Goal: Task Accomplishment & Management: Complete application form

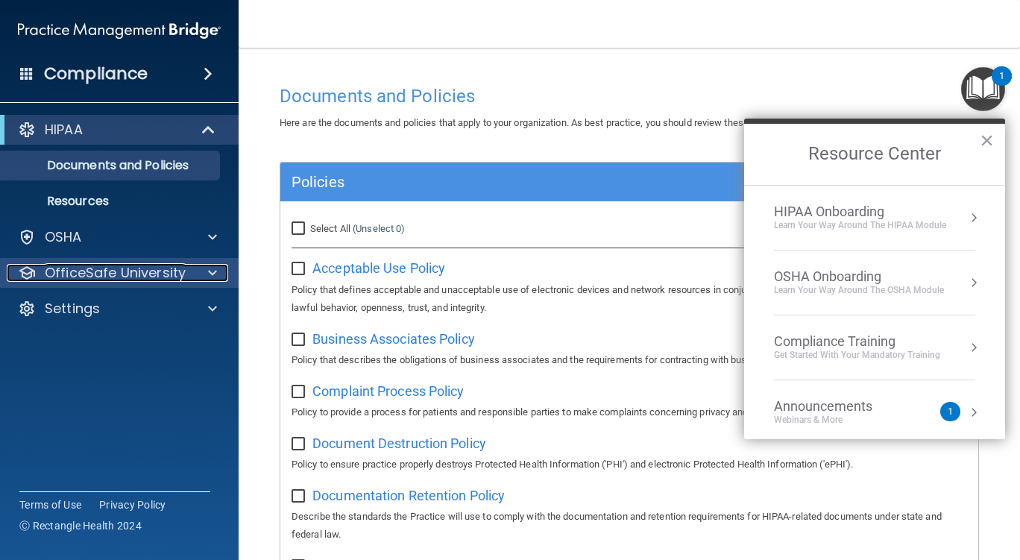
click at [212, 270] on span at bounding box center [212, 273] width 9 height 18
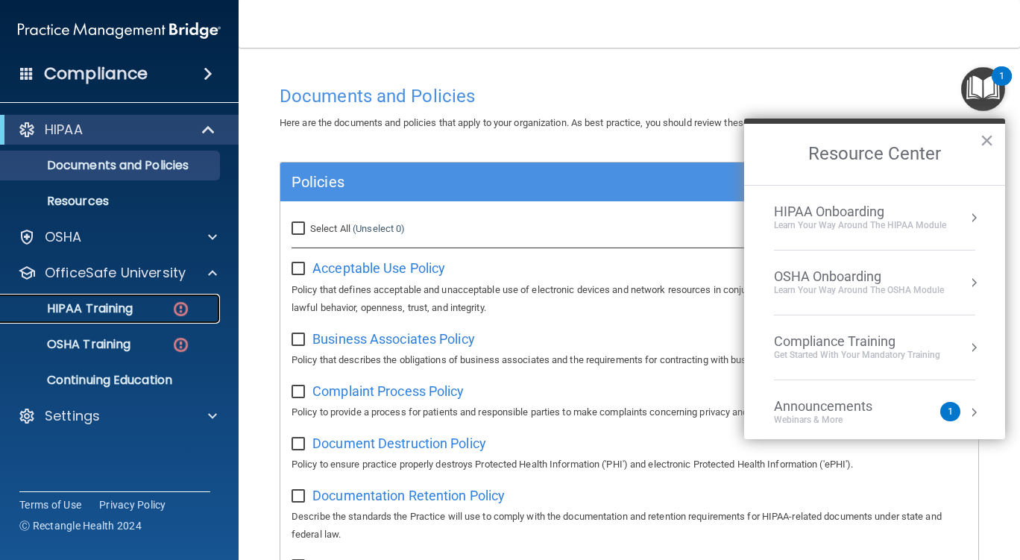
click at [143, 305] on div "HIPAA Training" at bounding box center [112, 308] width 204 height 15
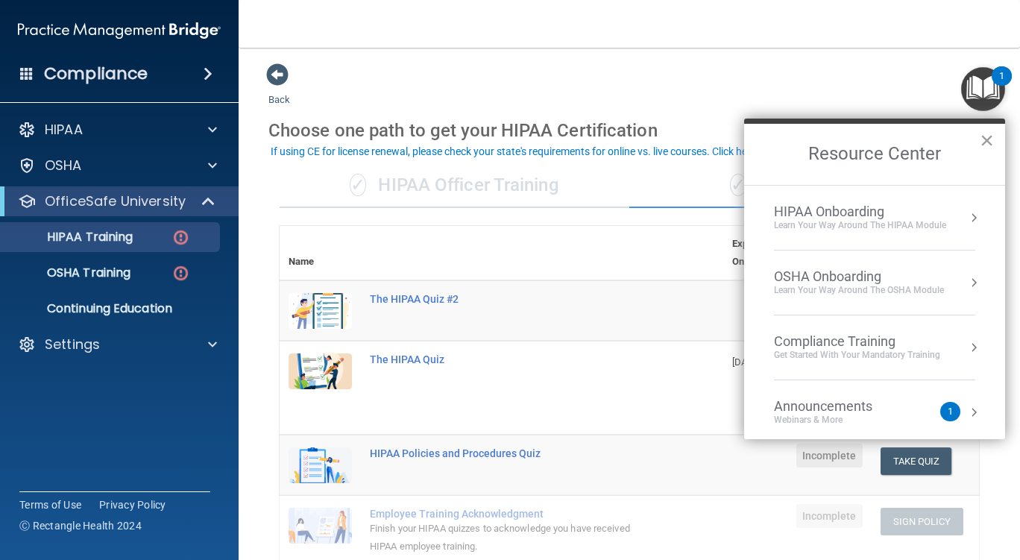
click at [985, 140] on button "×" at bounding box center [987, 140] width 14 height 24
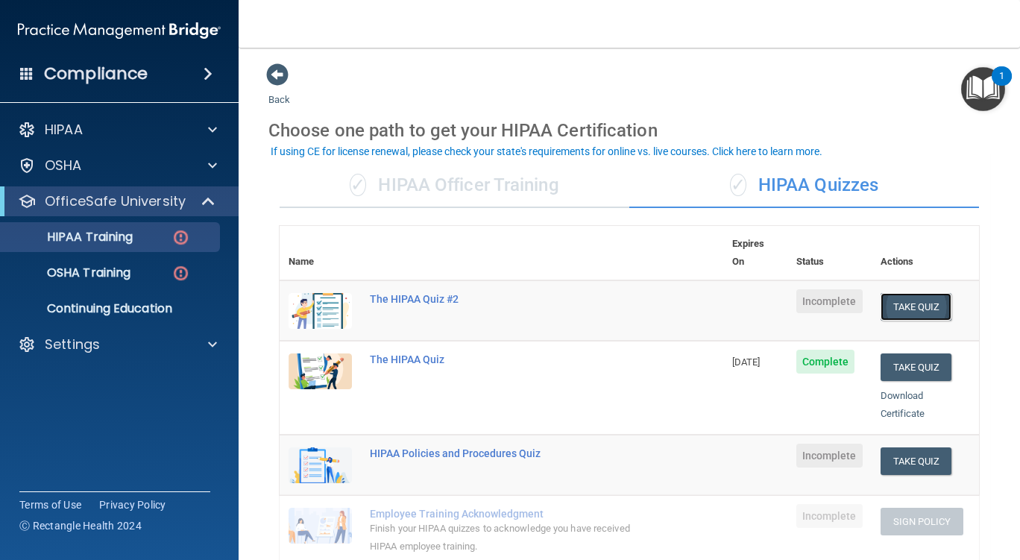
click at [900, 293] on button "Take Quiz" at bounding box center [917, 307] width 72 height 28
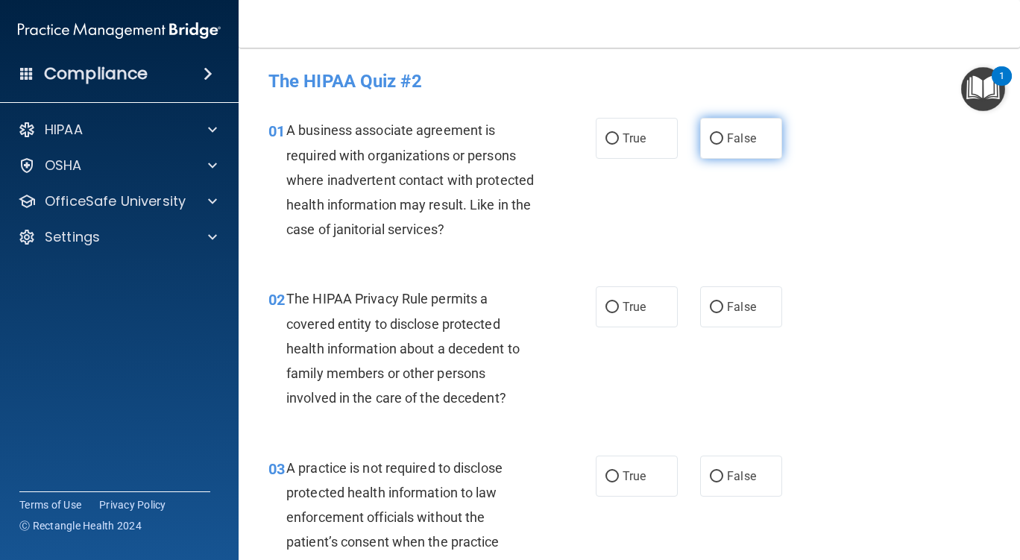
click at [710, 139] on input "False" at bounding box center [716, 139] width 13 height 11
radio input "true"
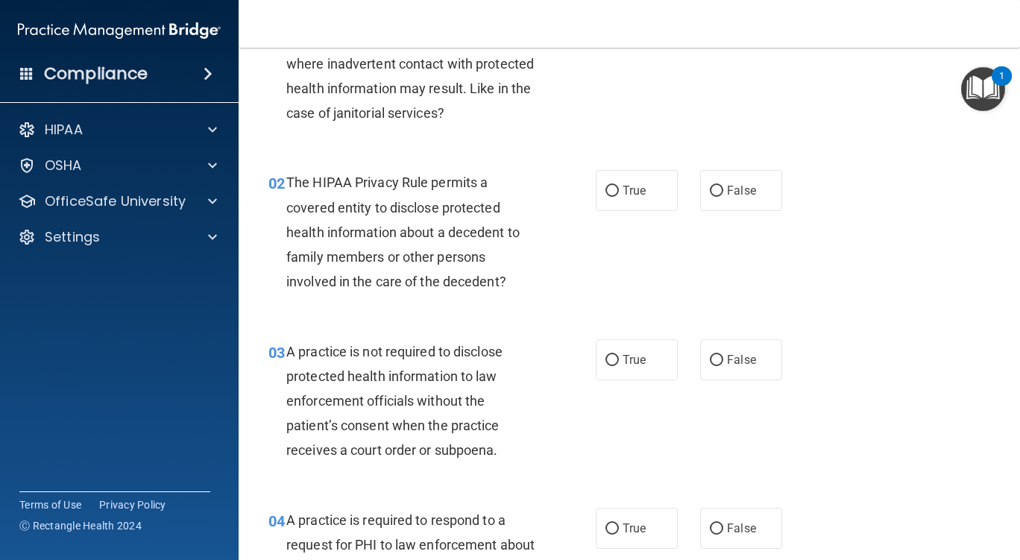
scroll to position [119, 0]
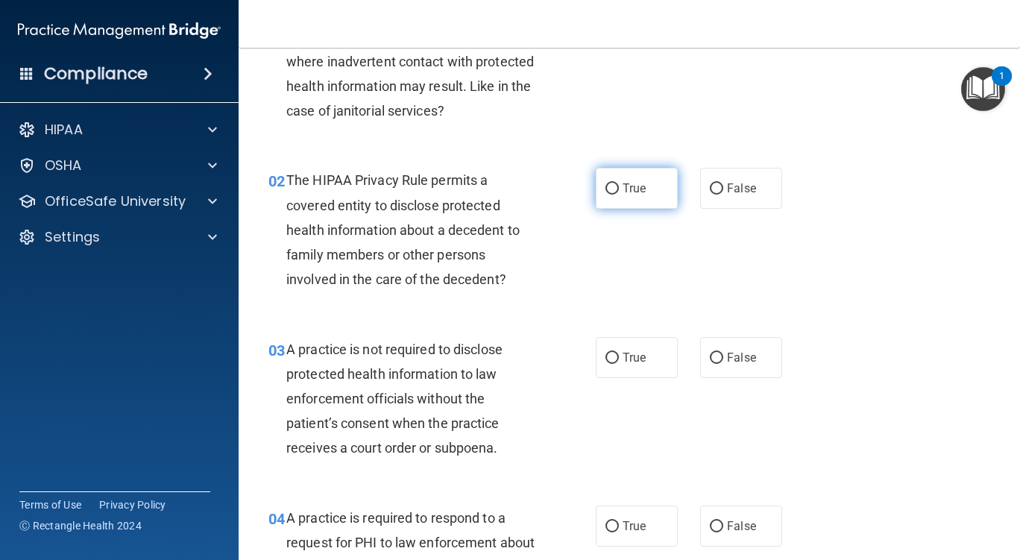
click at [609, 186] on input "True" at bounding box center [612, 188] width 13 height 11
radio input "true"
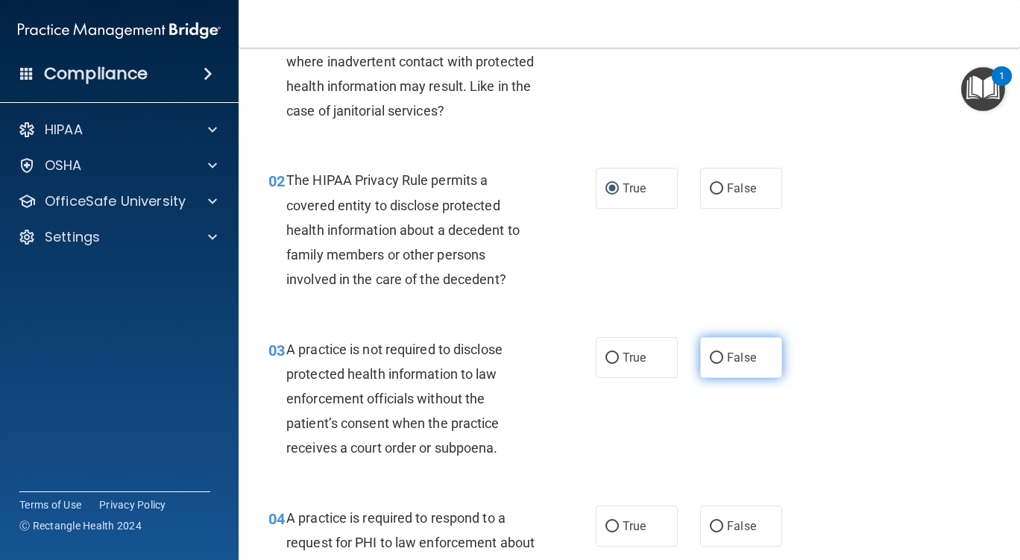
click at [711, 357] on input "False" at bounding box center [716, 358] width 13 height 11
radio input "true"
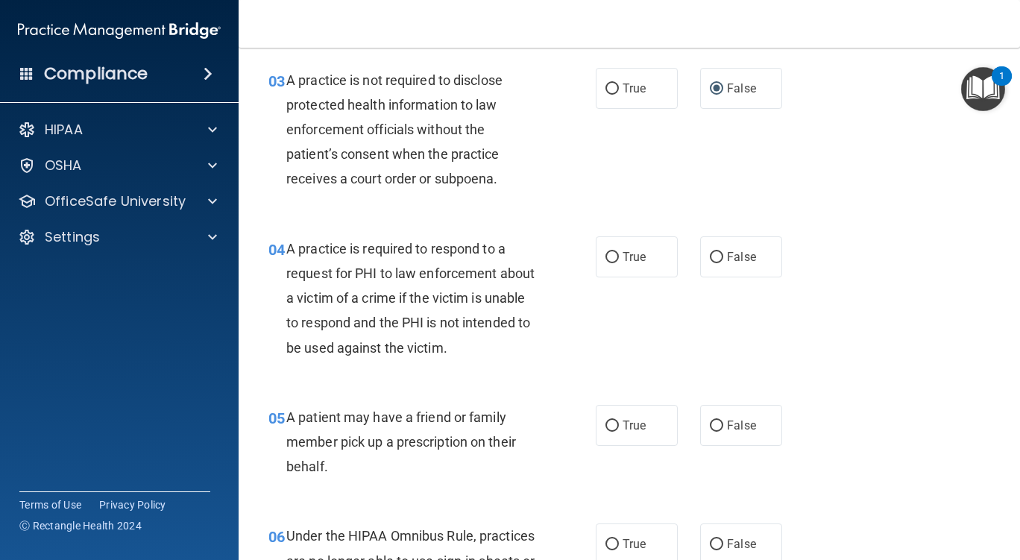
scroll to position [391, 0]
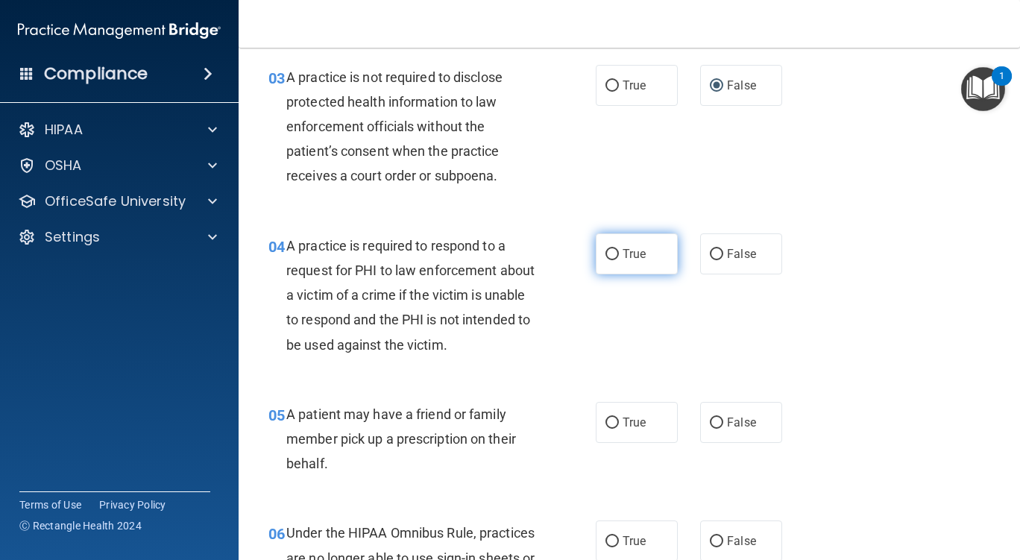
click at [607, 250] on input "True" at bounding box center [612, 254] width 13 height 11
radio input "true"
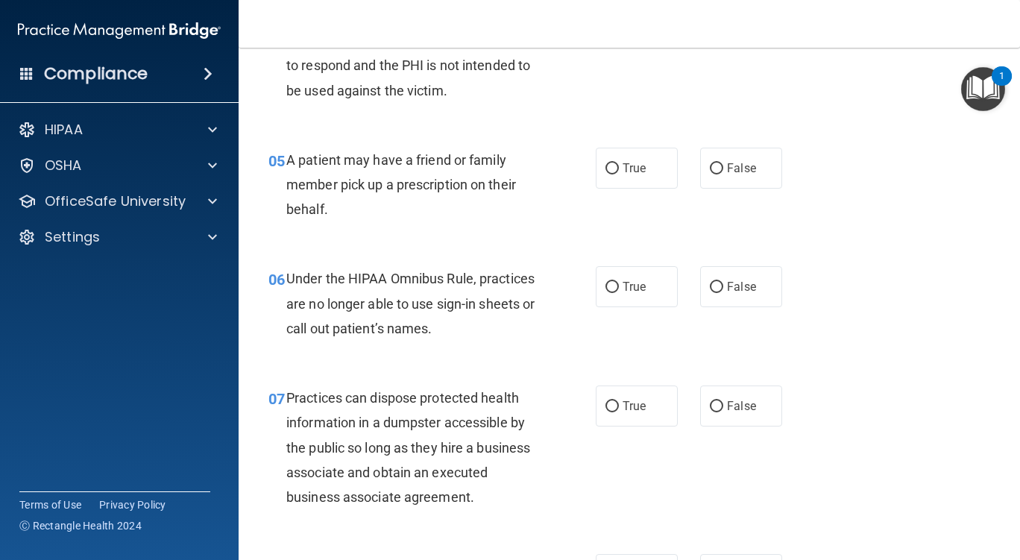
scroll to position [646, 0]
click at [612, 286] on input "True" at bounding box center [612, 286] width 13 height 11
radio input "true"
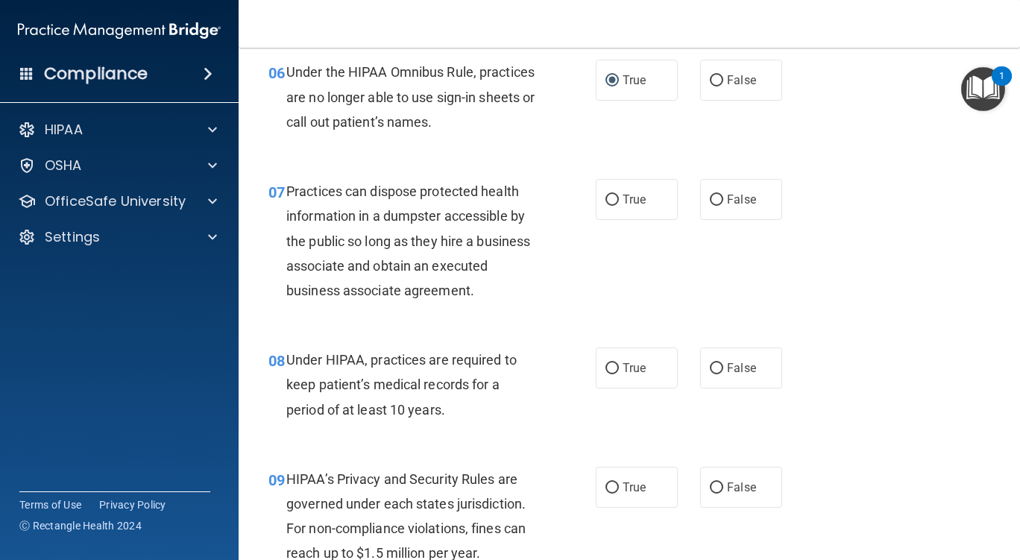
scroll to position [853, 0]
click at [710, 198] on input "False" at bounding box center [716, 199] width 13 height 11
radio input "true"
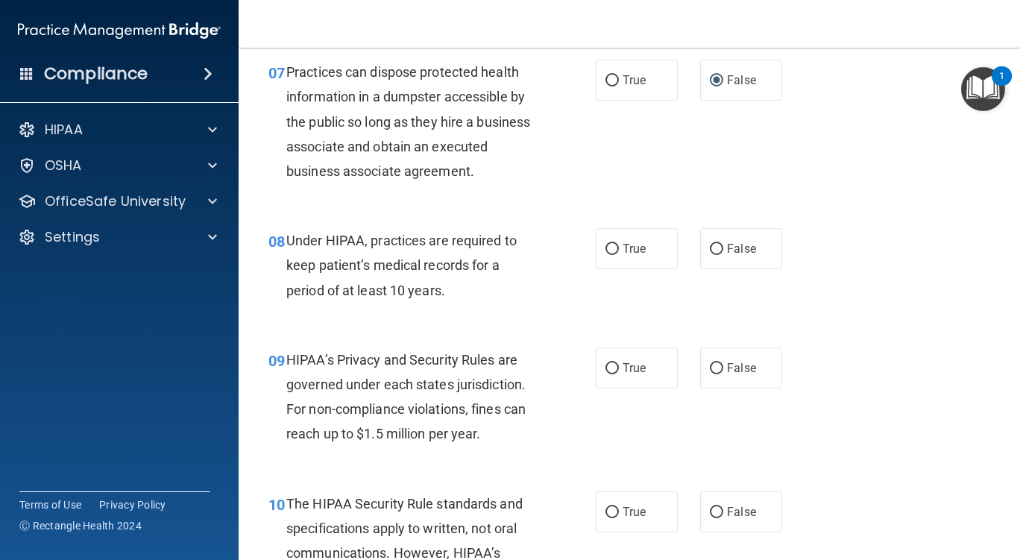
scroll to position [1046, 0]
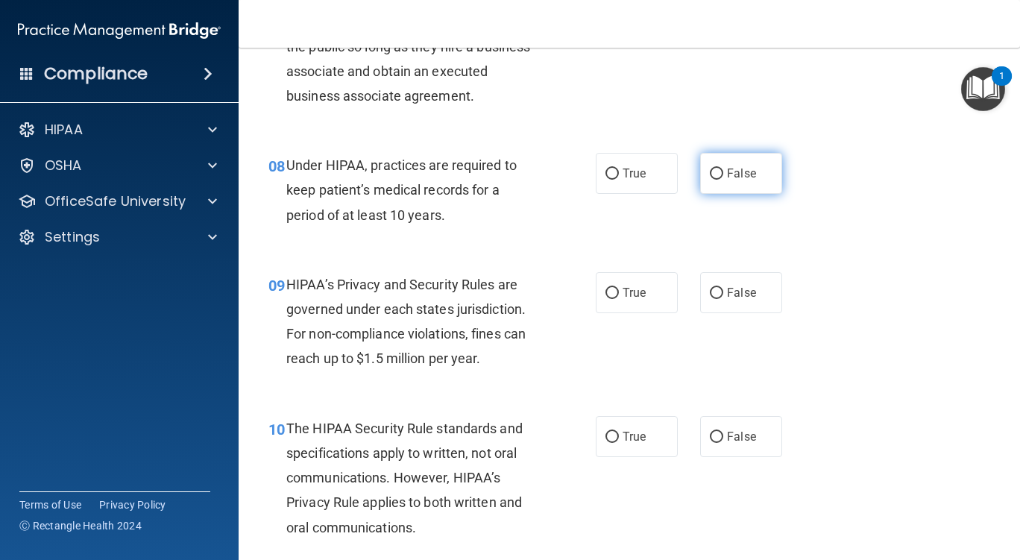
click at [710, 173] on input "False" at bounding box center [716, 174] width 13 height 11
radio input "true"
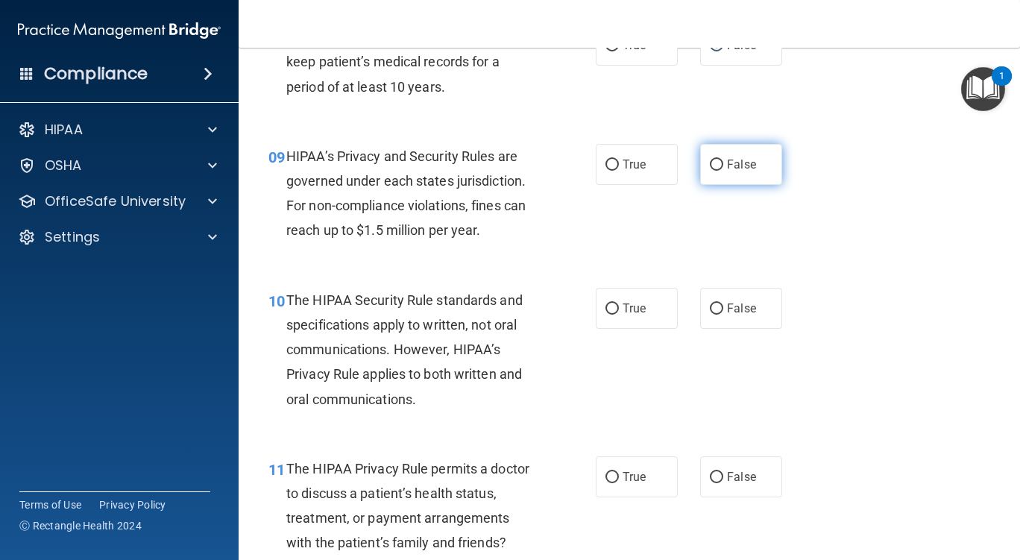
click at [710, 164] on input "False" at bounding box center [716, 165] width 13 height 11
radio input "true"
click at [608, 307] on input "True" at bounding box center [612, 309] width 13 height 11
radio input "true"
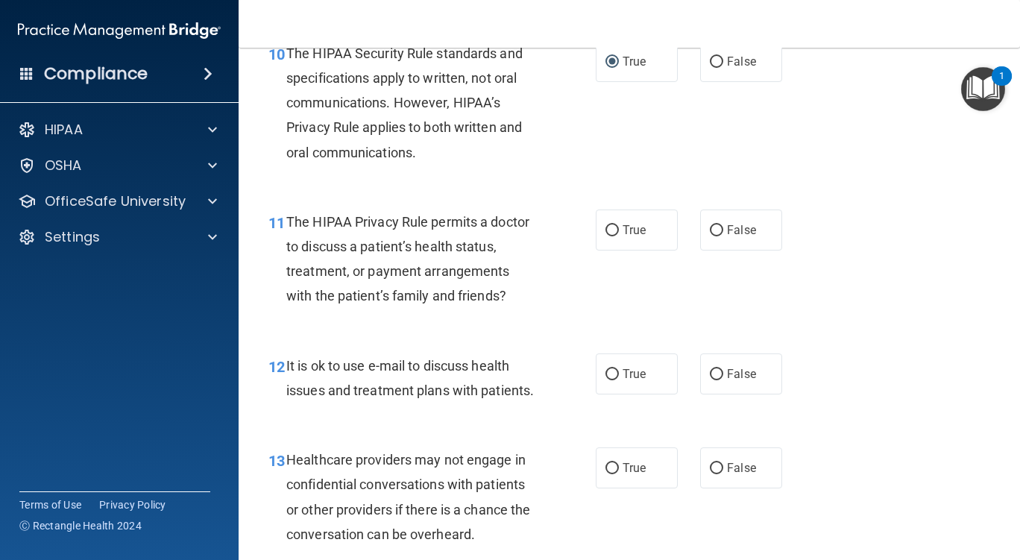
scroll to position [1431, 0]
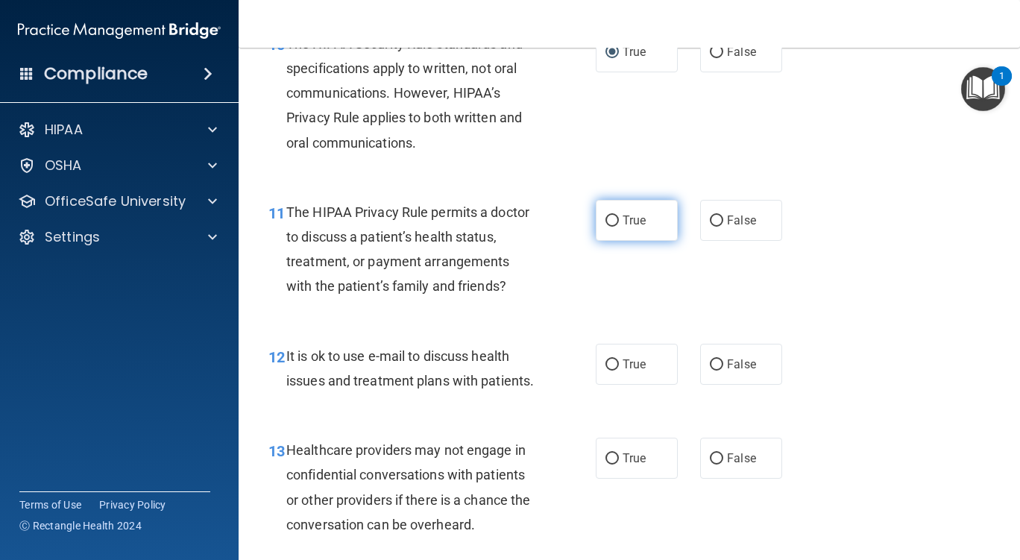
click at [609, 219] on input "True" at bounding box center [612, 221] width 13 height 11
radio input "true"
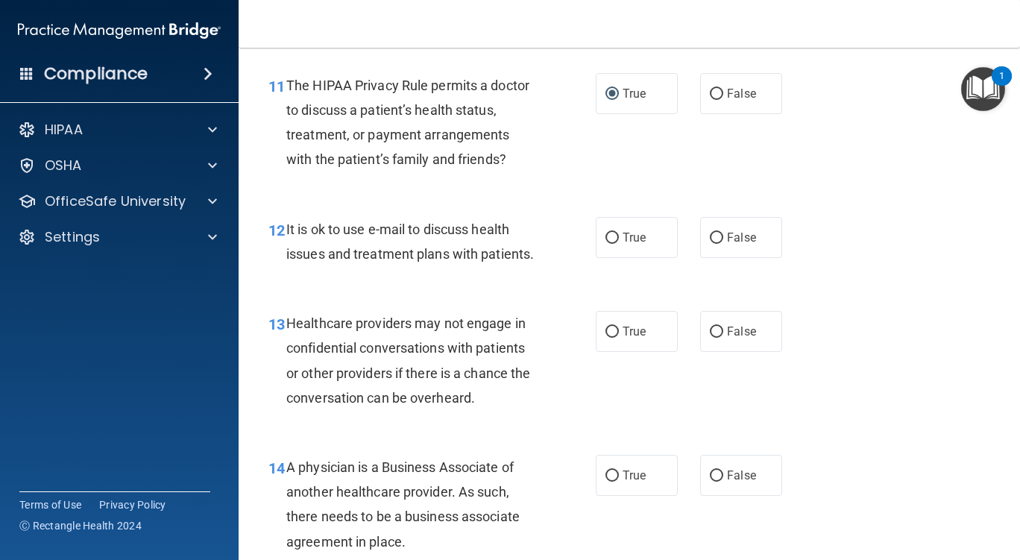
scroll to position [1565, 0]
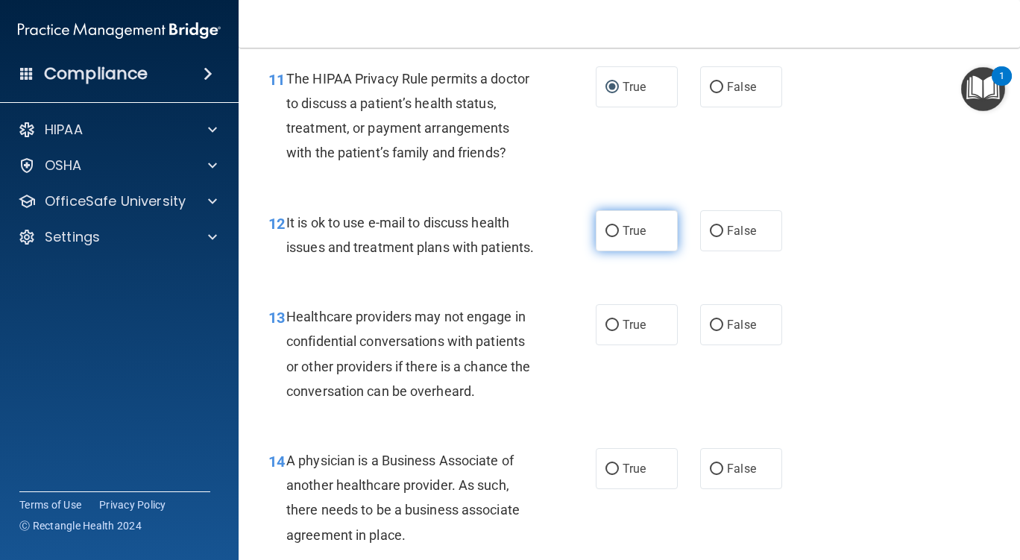
click at [608, 230] on input "True" at bounding box center [612, 231] width 13 height 11
radio input "true"
click at [711, 331] on input "False" at bounding box center [716, 325] width 13 height 11
radio input "true"
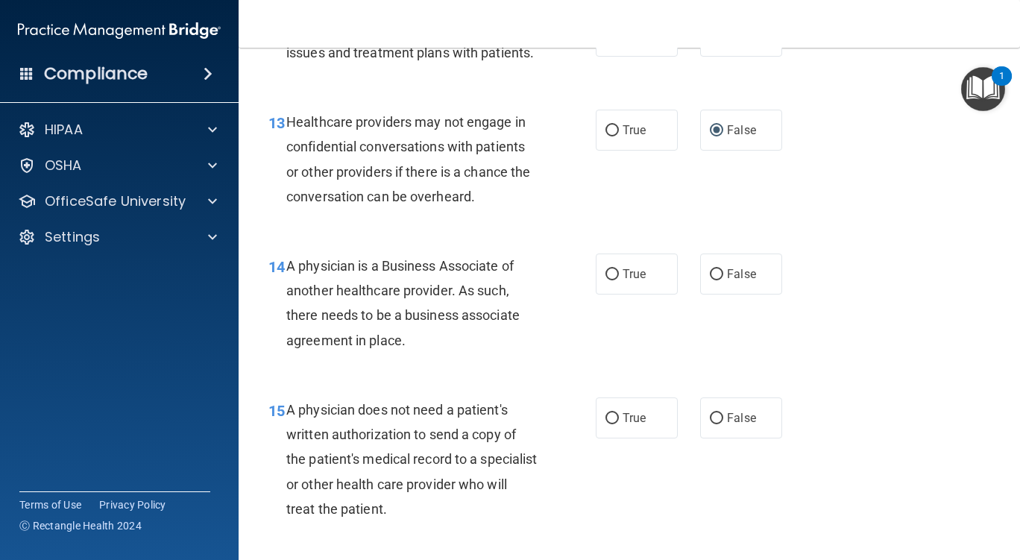
scroll to position [1829, 0]
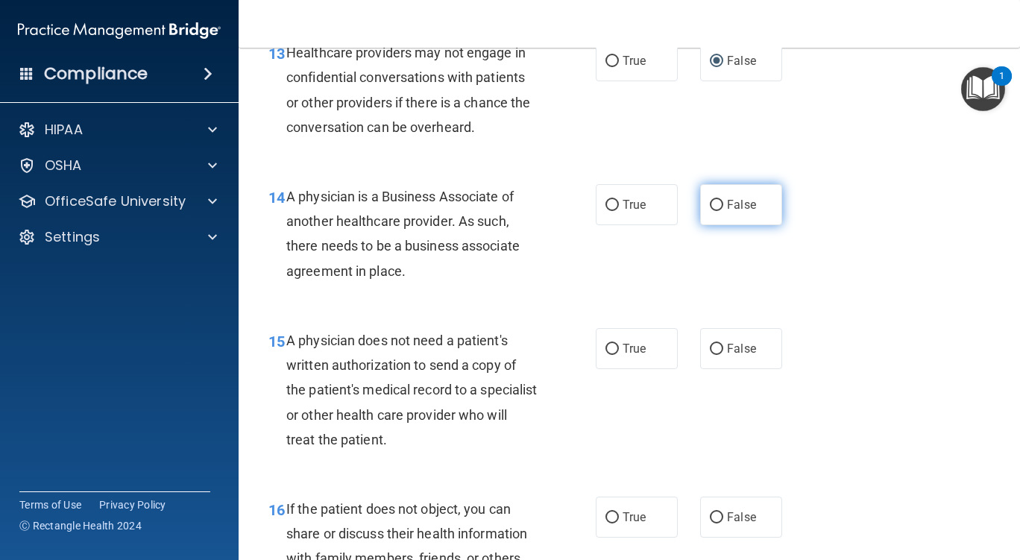
click at [712, 211] on input "False" at bounding box center [716, 205] width 13 height 11
radio input "true"
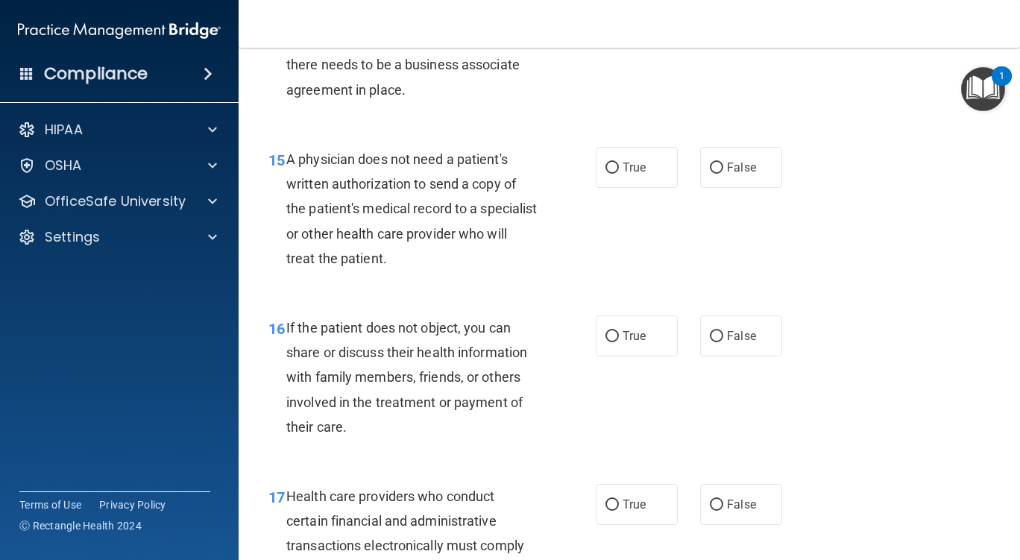
scroll to position [2012, 0]
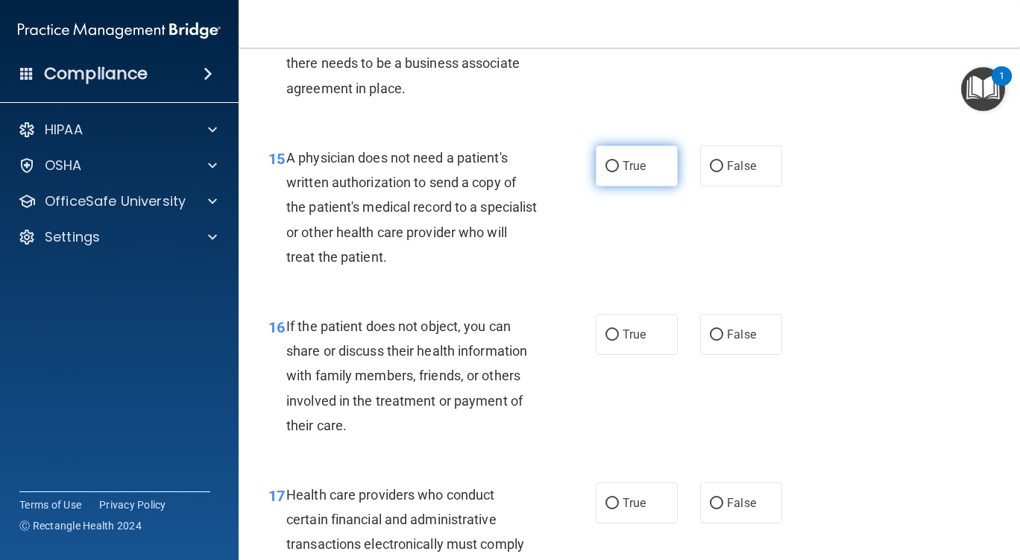
click at [606, 172] on input "True" at bounding box center [612, 166] width 13 height 11
radio input "true"
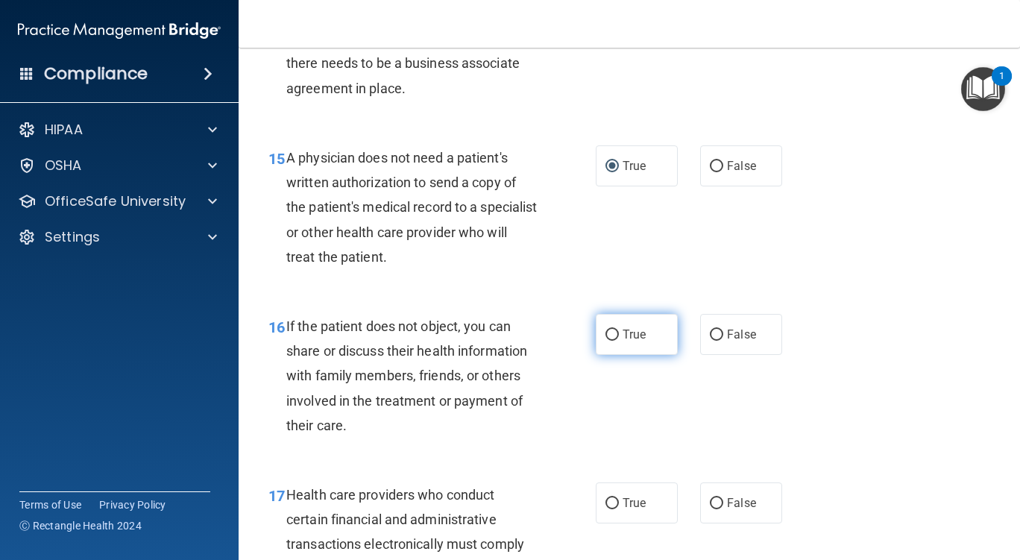
click at [609, 341] on input "True" at bounding box center [612, 335] width 13 height 11
radio input "true"
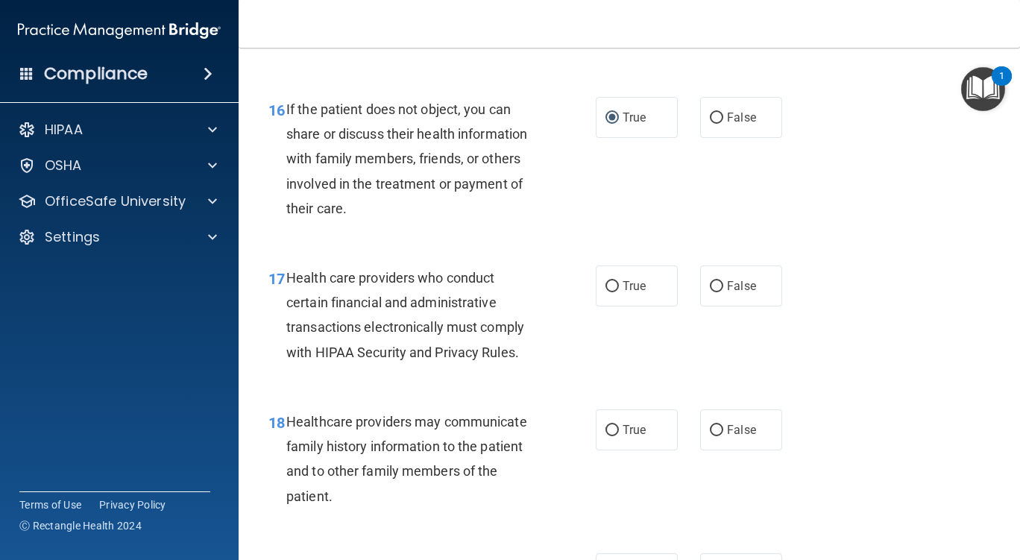
scroll to position [2237, 0]
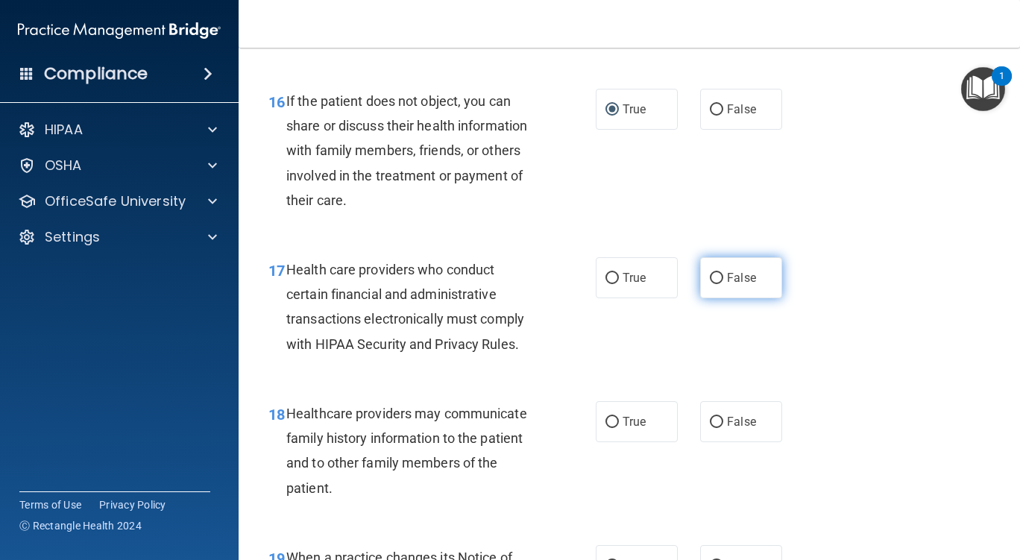
click at [710, 284] on input "False" at bounding box center [716, 278] width 13 height 11
radio input "true"
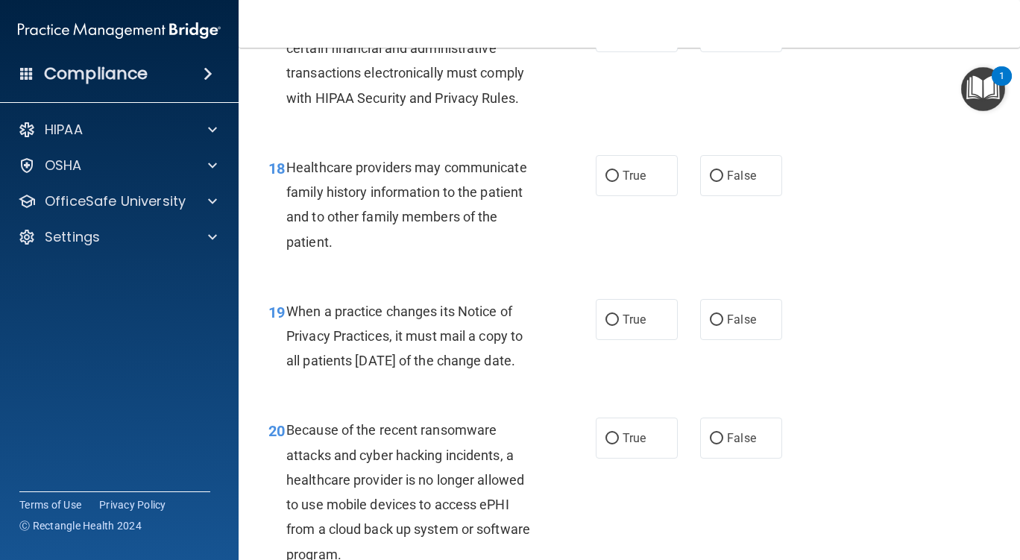
scroll to position [2484, 0]
click at [710, 181] on input "False" at bounding box center [716, 175] width 13 height 11
radio input "true"
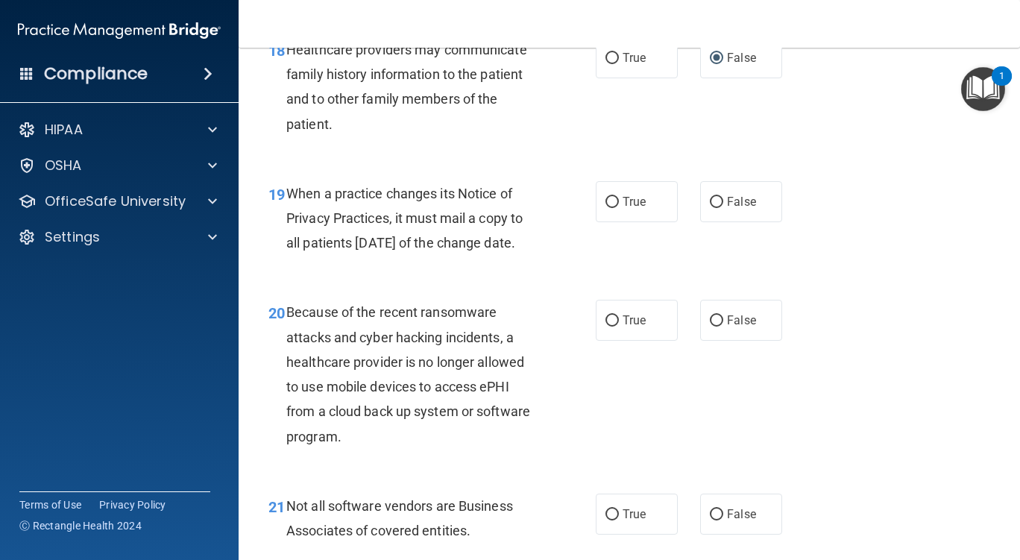
scroll to position [2599, 0]
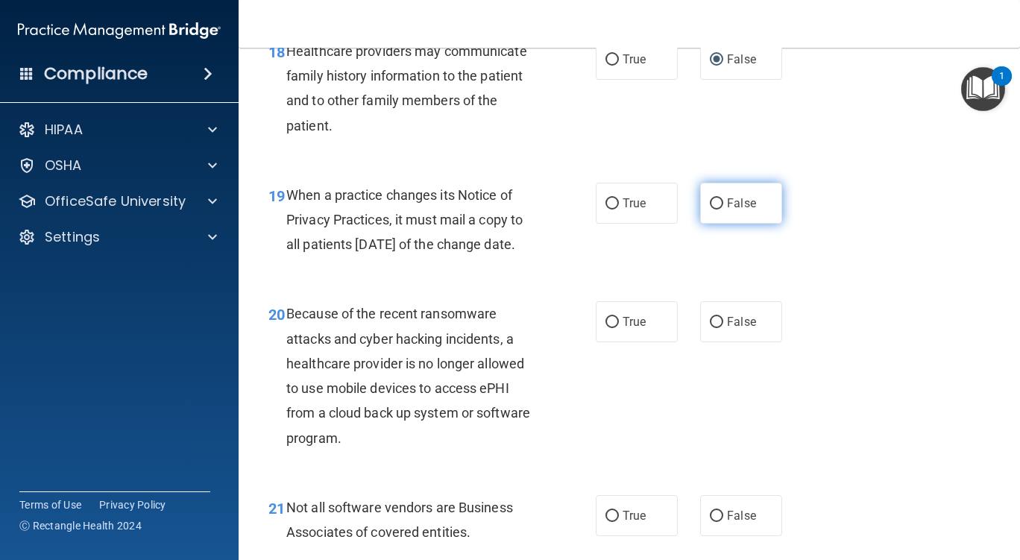
click at [711, 210] on input "False" at bounding box center [716, 203] width 13 height 11
radio input "true"
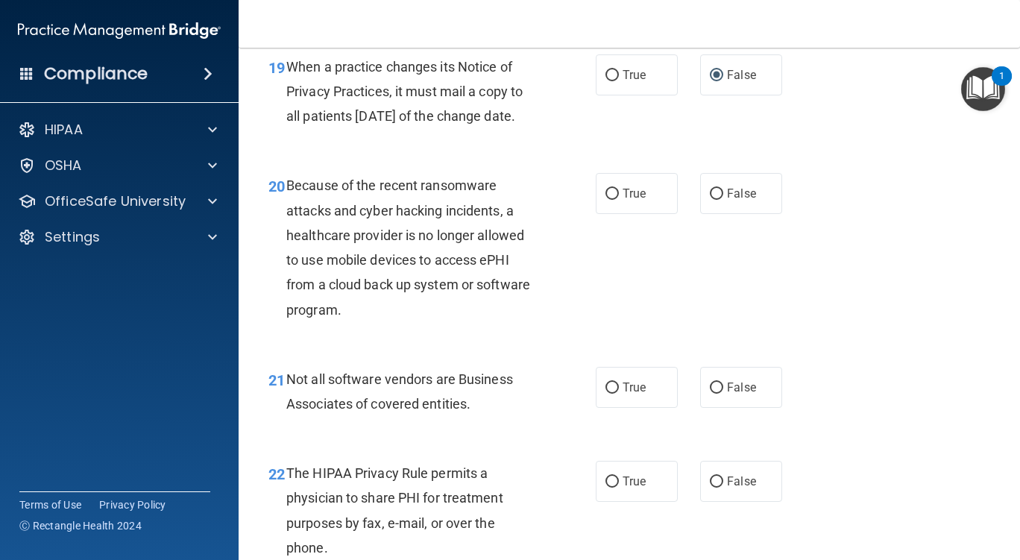
scroll to position [2768, 0]
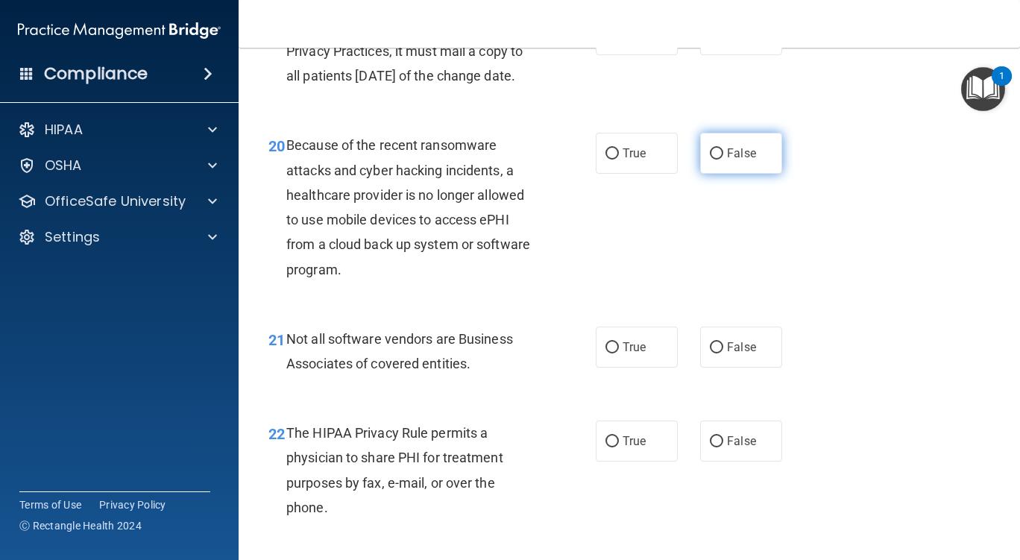
click at [712, 160] on input "False" at bounding box center [716, 153] width 13 height 11
radio input "true"
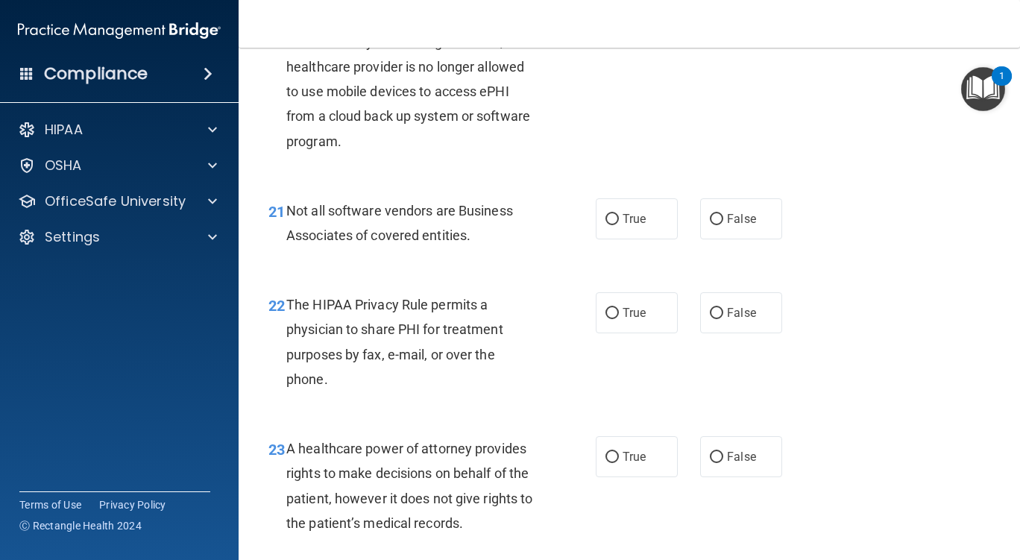
scroll to position [2902, 0]
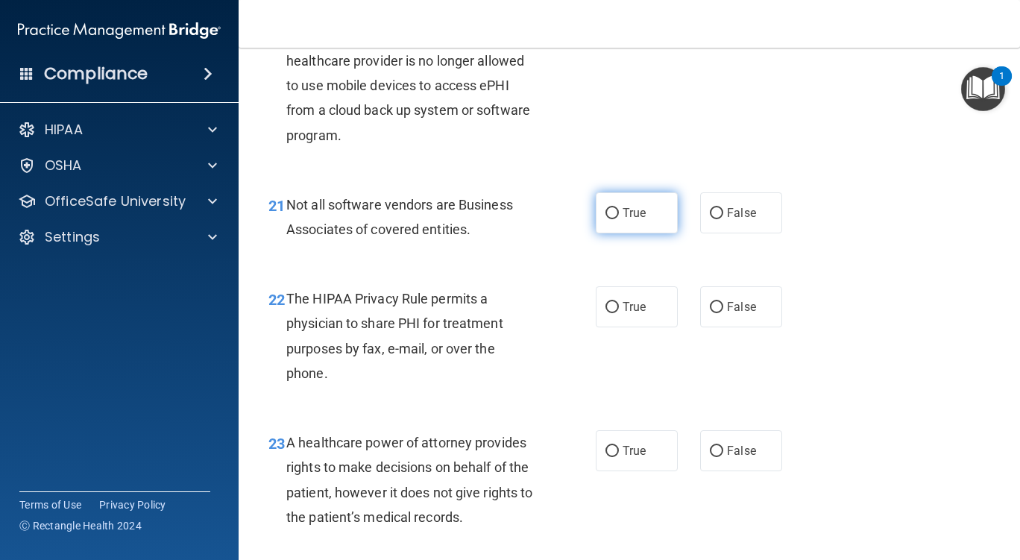
click at [606, 219] on input "True" at bounding box center [612, 213] width 13 height 11
radio input "true"
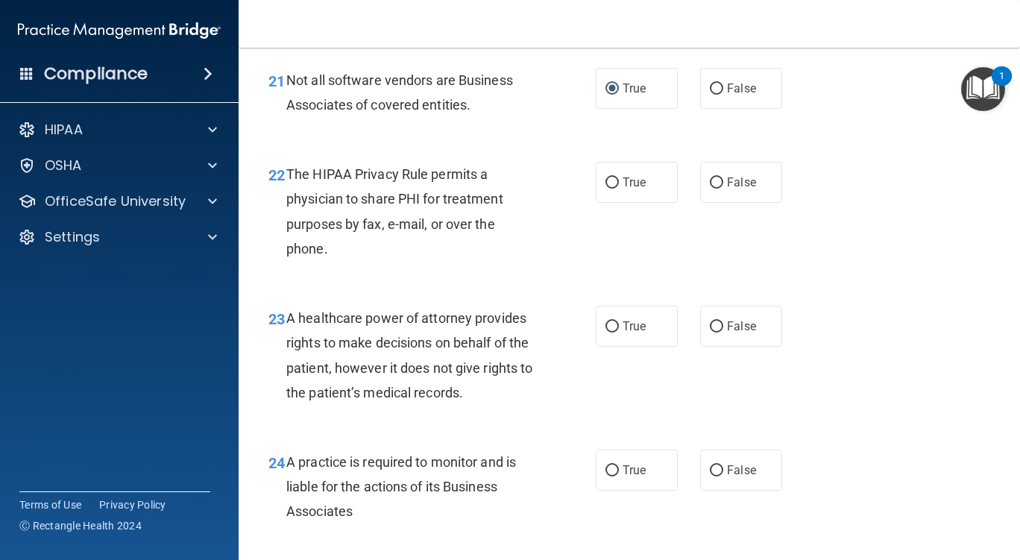
scroll to position [3028, 0]
click at [606, 187] on input "True" at bounding box center [612, 181] width 13 height 11
radio input "true"
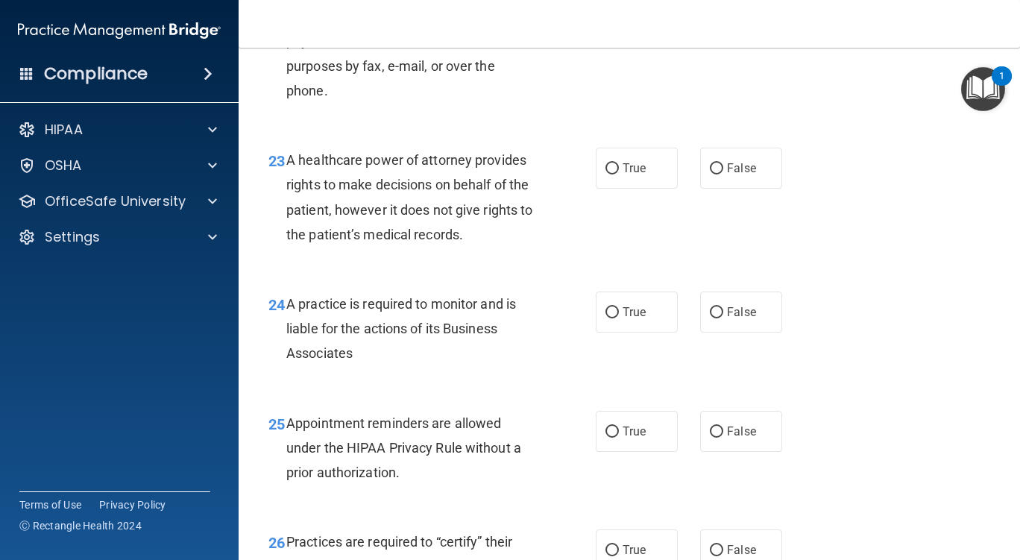
scroll to position [3193, 0]
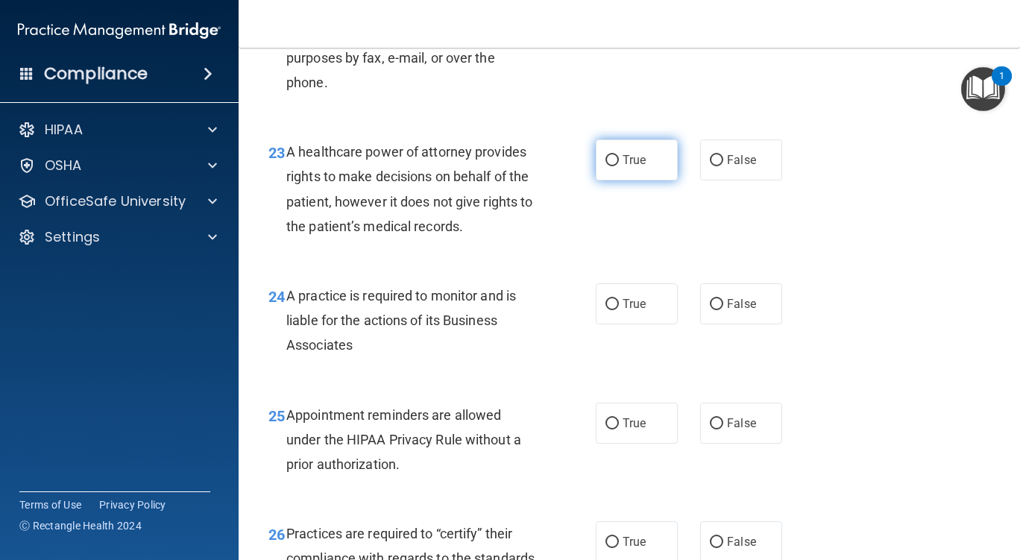
click at [606, 166] on input "True" at bounding box center [612, 160] width 13 height 11
radio input "true"
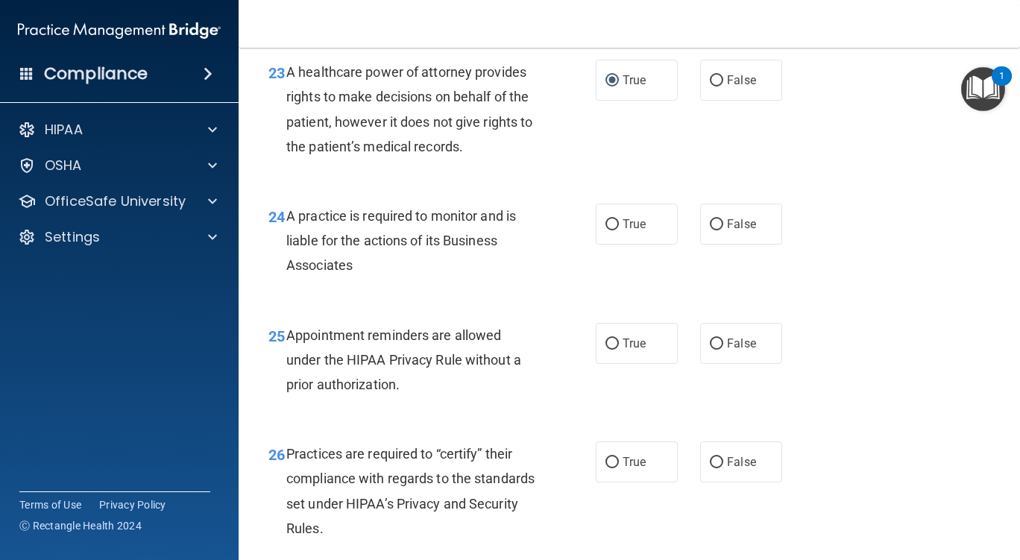
scroll to position [3274, 0]
click at [712, 230] on input "False" at bounding box center [716, 224] width 13 height 11
radio input "true"
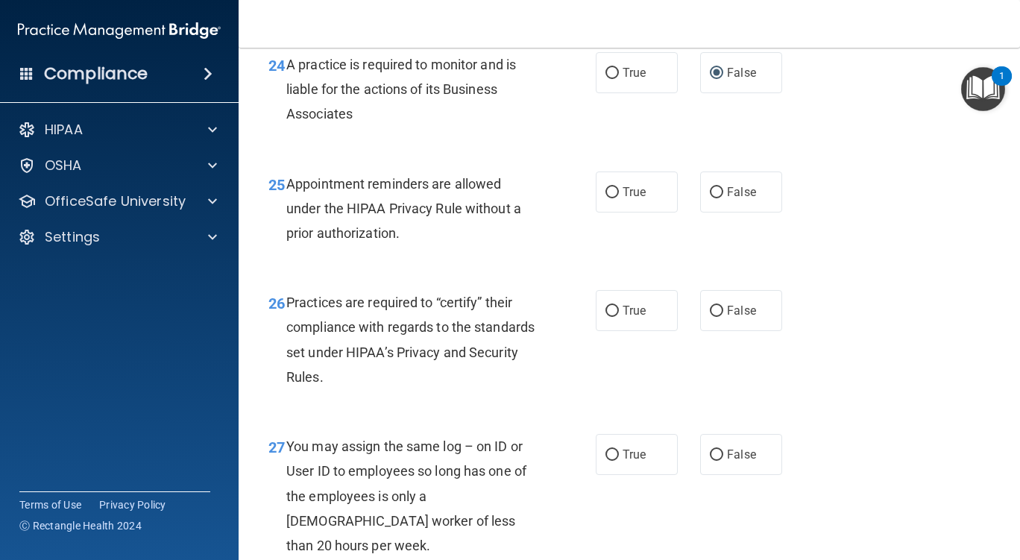
scroll to position [3445, 0]
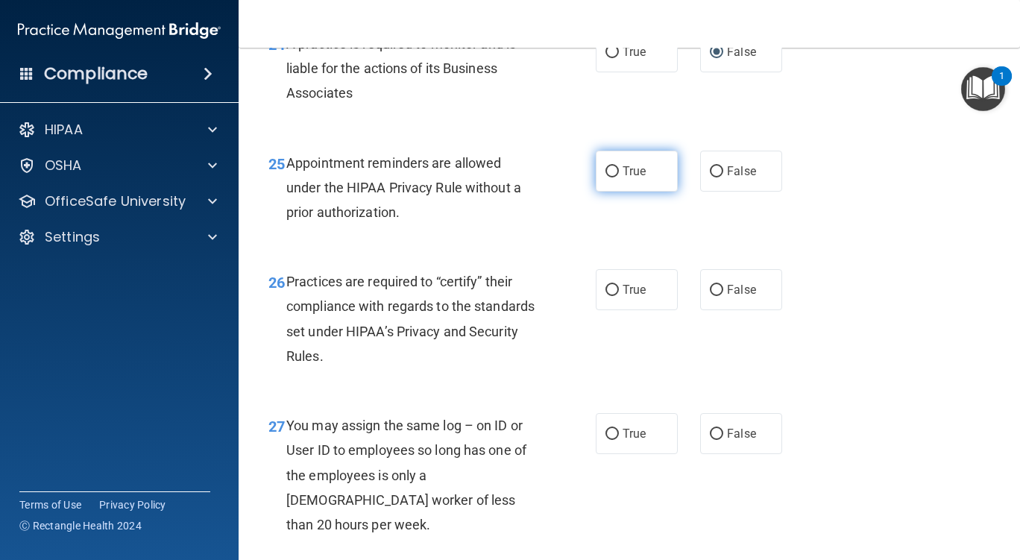
click at [608, 178] on input "True" at bounding box center [612, 171] width 13 height 11
radio input "true"
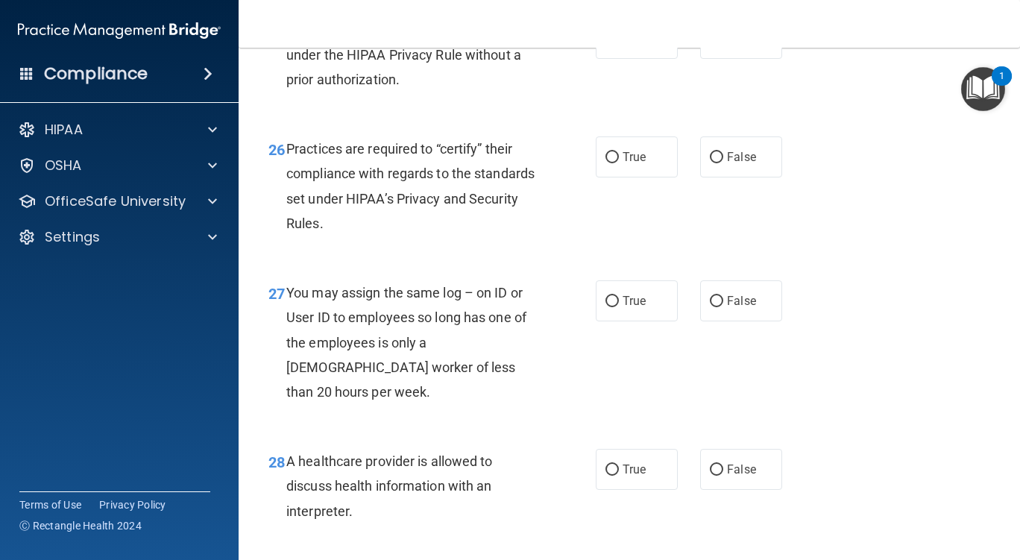
scroll to position [3580, 0]
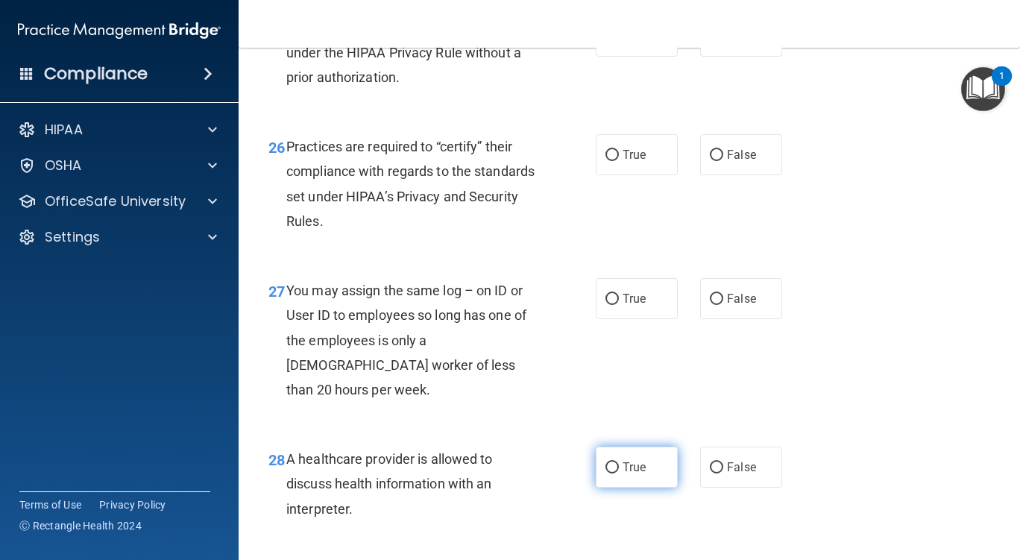
click at [606, 474] on input "True" at bounding box center [612, 467] width 13 height 11
radio input "true"
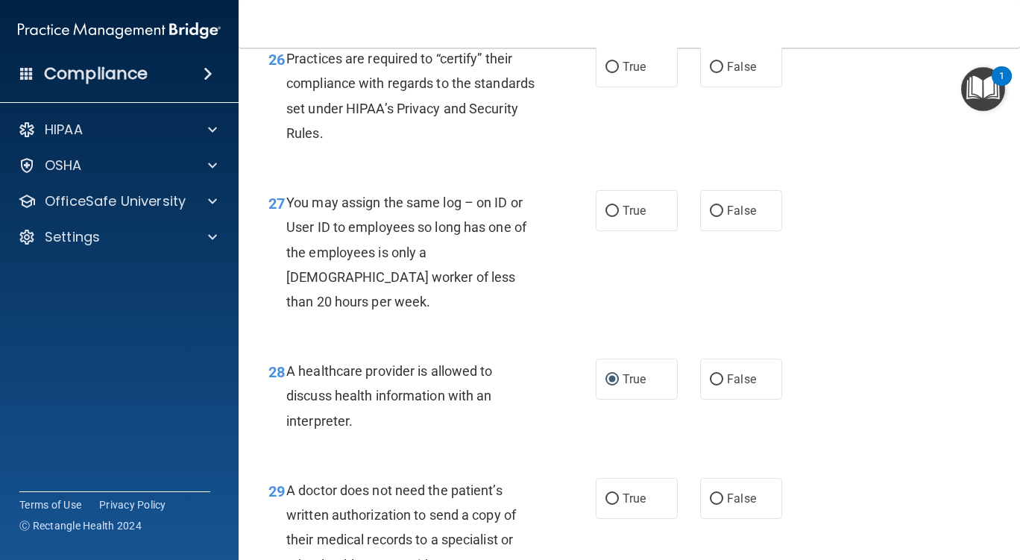
scroll to position [3746, 0]
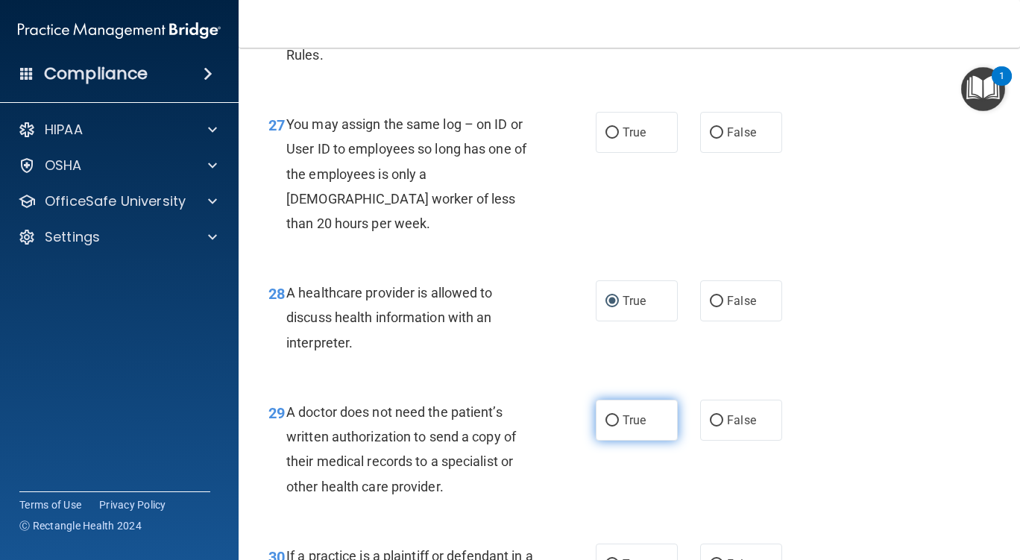
click at [606, 427] on input "True" at bounding box center [612, 420] width 13 height 11
radio input "true"
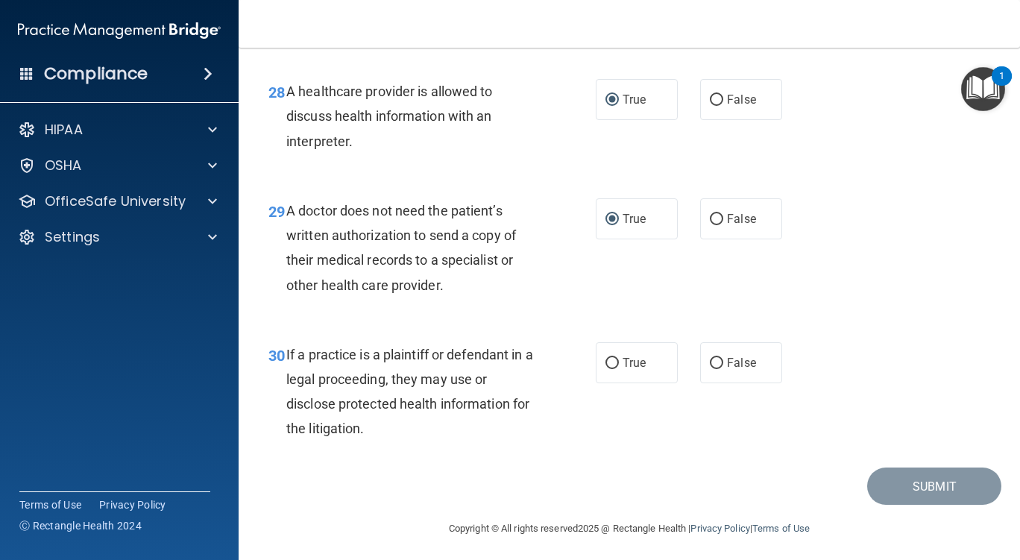
scroll to position [3978, 0]
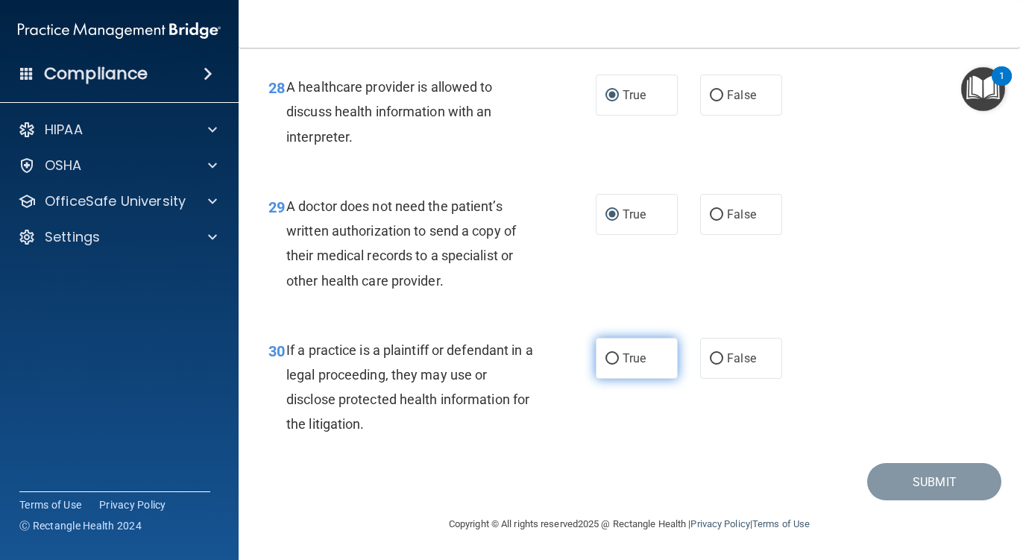
click at [607, 354] on input "True" at bounding box center [612, 359] width 13 height 11
radio input "true"
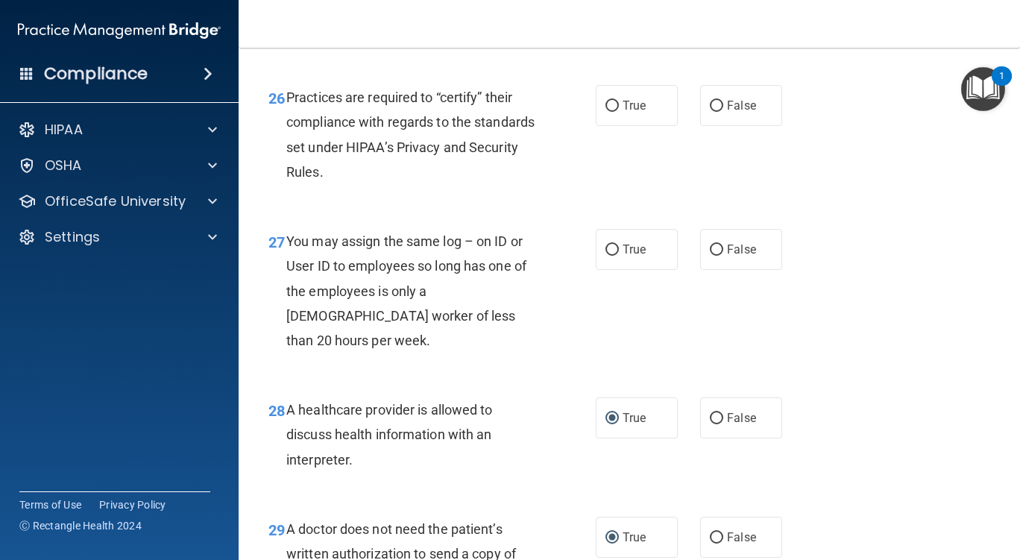
scroll to position [3627, 0]
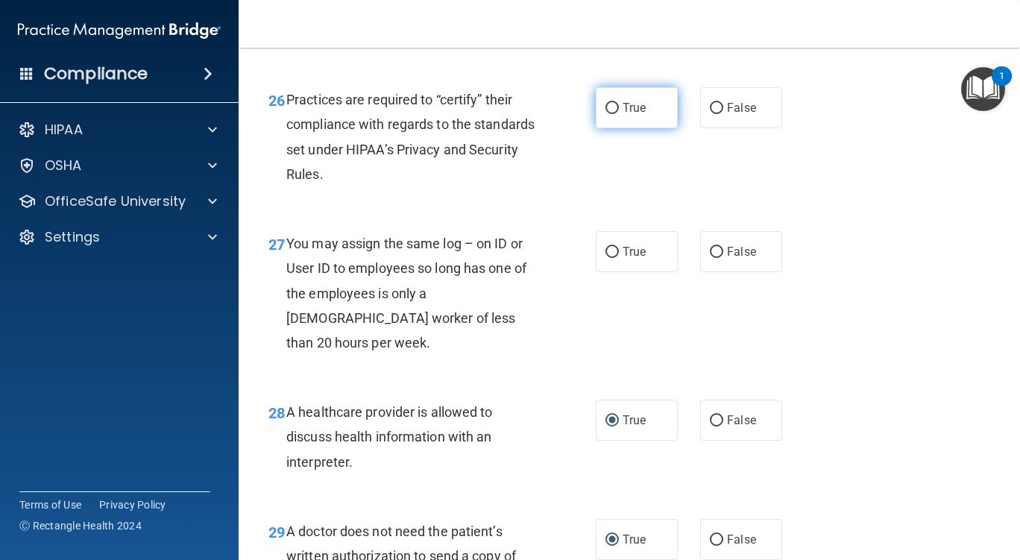
click at [609, 114] on input "True" at bounding box center [612, 108] width 13 height 11
radio input "true"
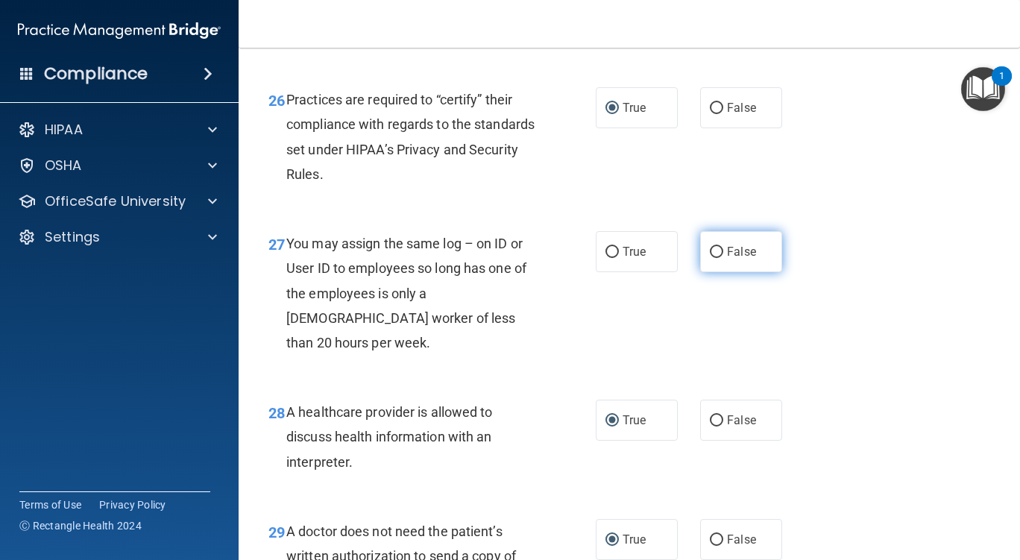
click at [712, 258] on input "False" at bounding box center [716, 252] width 13 height 11
radio input "true"
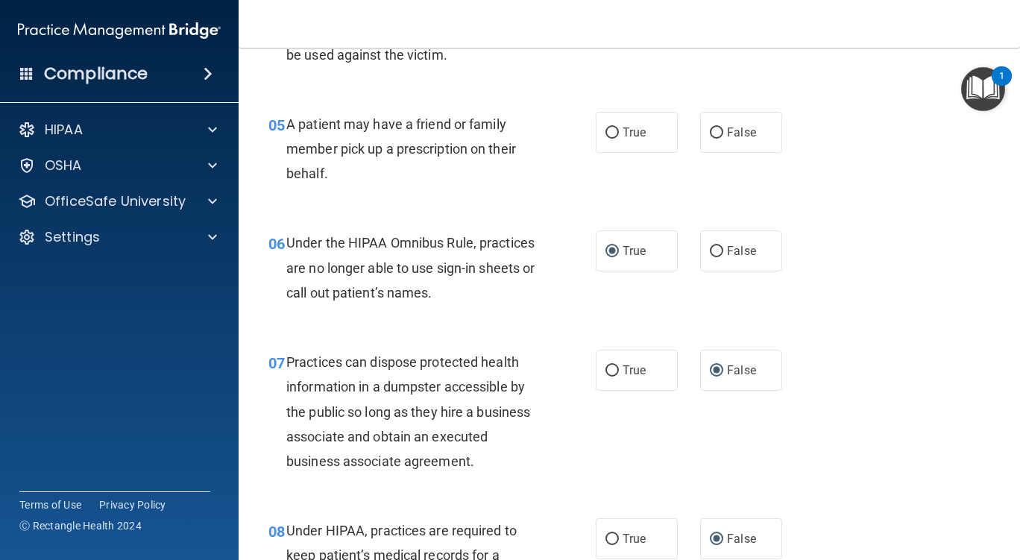
scroll to position [680, 0]
click at [606, 134] on input "True" at bounding box center [612, 133] width 13 height 11
radio input "true"
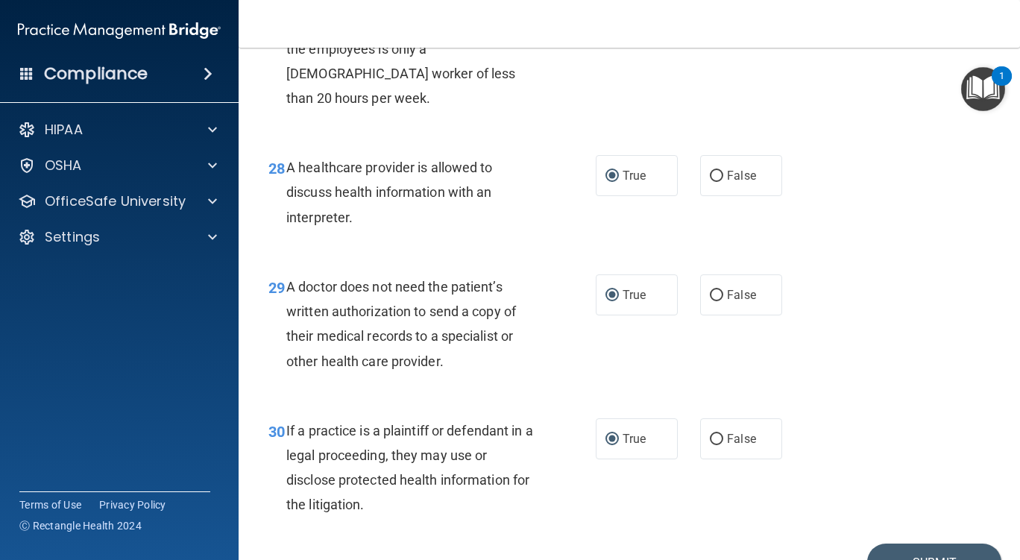
scroll to position [3978, 0]
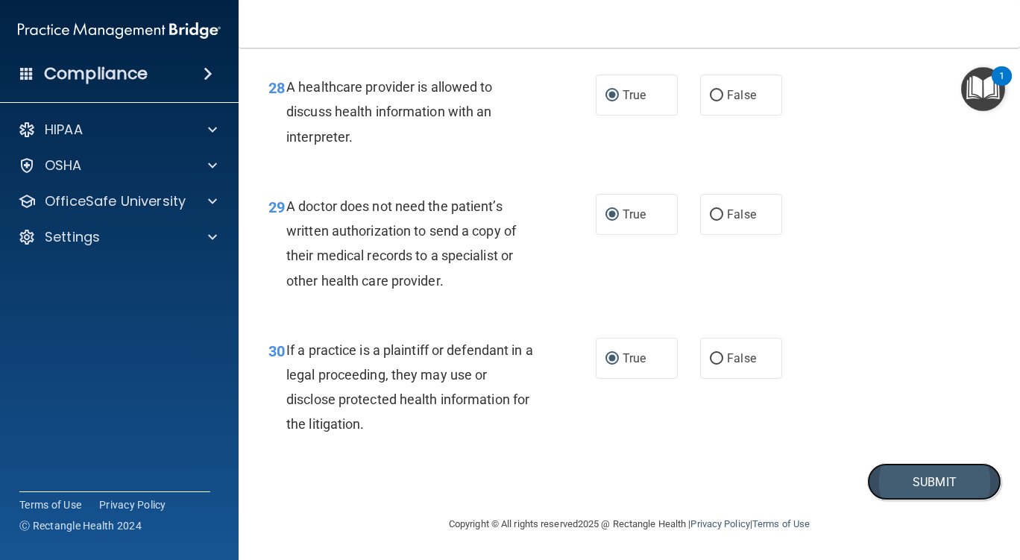
click at [908, 480] on button "Submit" at bounding box center [934, 482] width 134 height 38
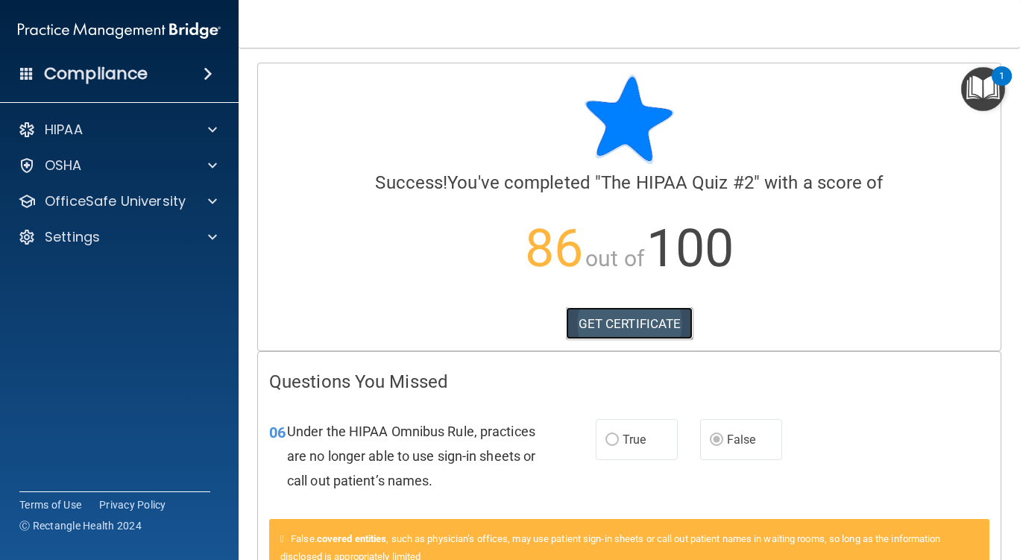
click at [652, 318] on link "GET CERTIFICATE" at bounding box center [630, 323] width 128 height 33
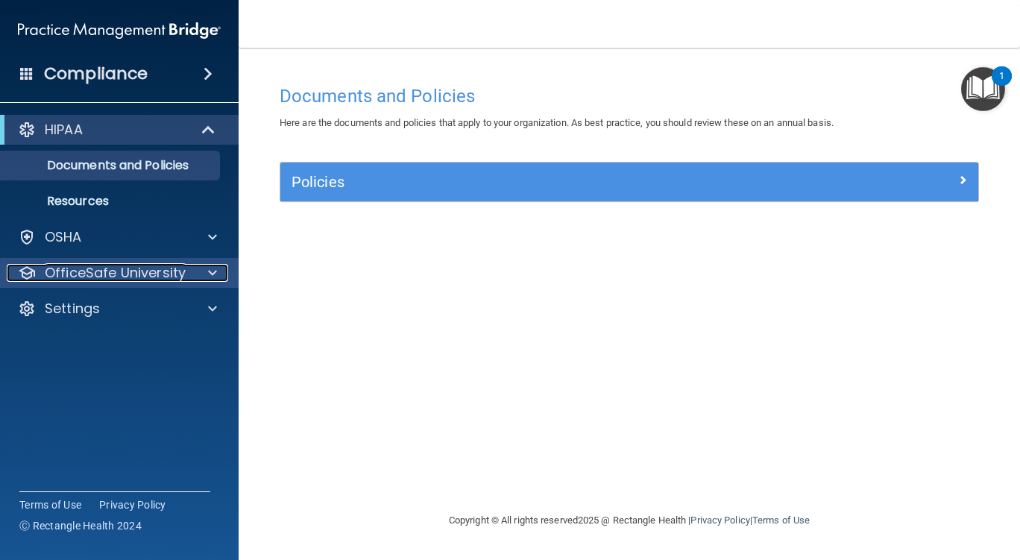
click at [209, 271] on span at bounding box center [212, 273] width 9 height 18
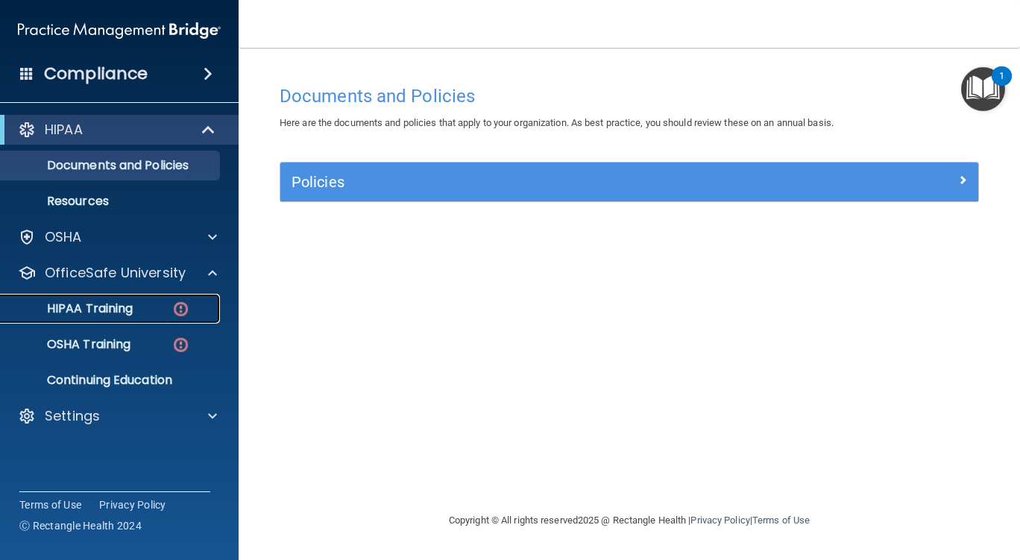
click at [181, 303] on img at bounding box center [181, 309] width 19 height 19
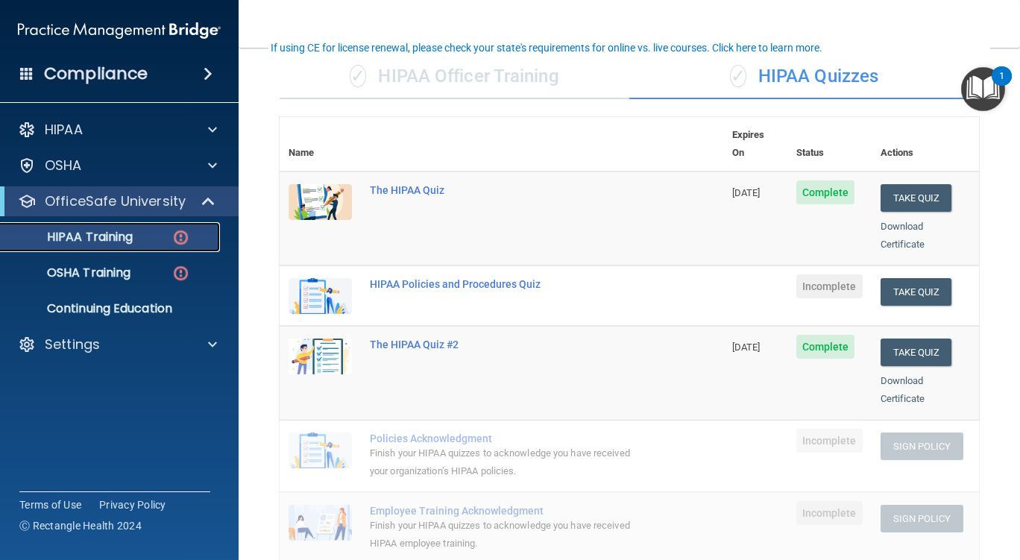
scroll to position [103, 0]
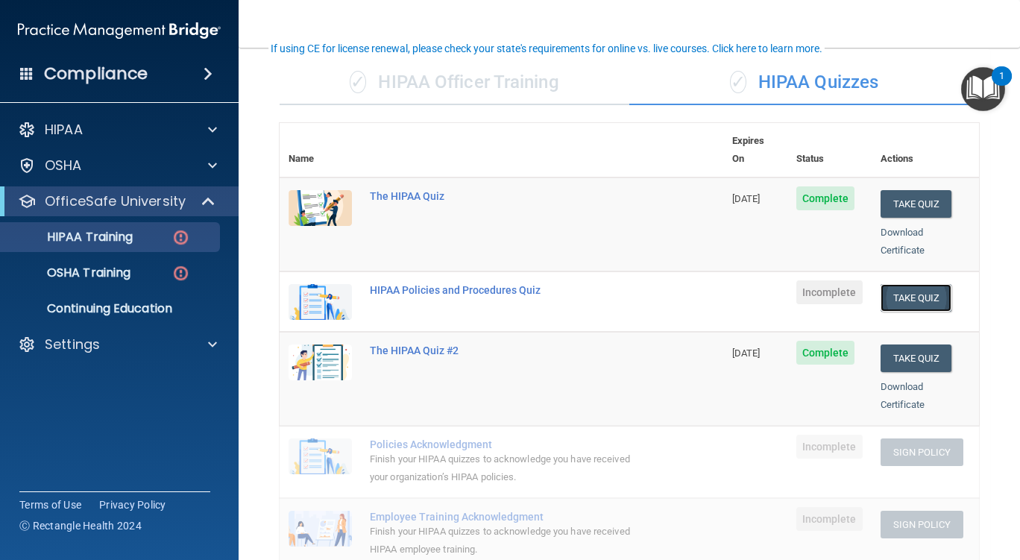
click at [910, 284] on button "Take Quiz" at bounding box center [917, 298] width 72 height 28
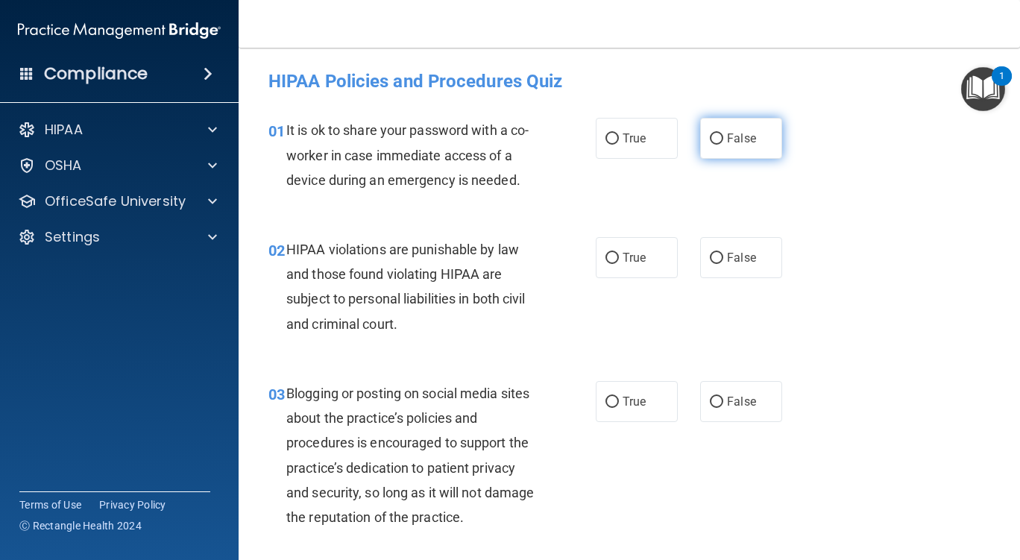
click at [710, 139] on input "False" at bounding box center [716, 139] width 13 height 11
radio input "true"
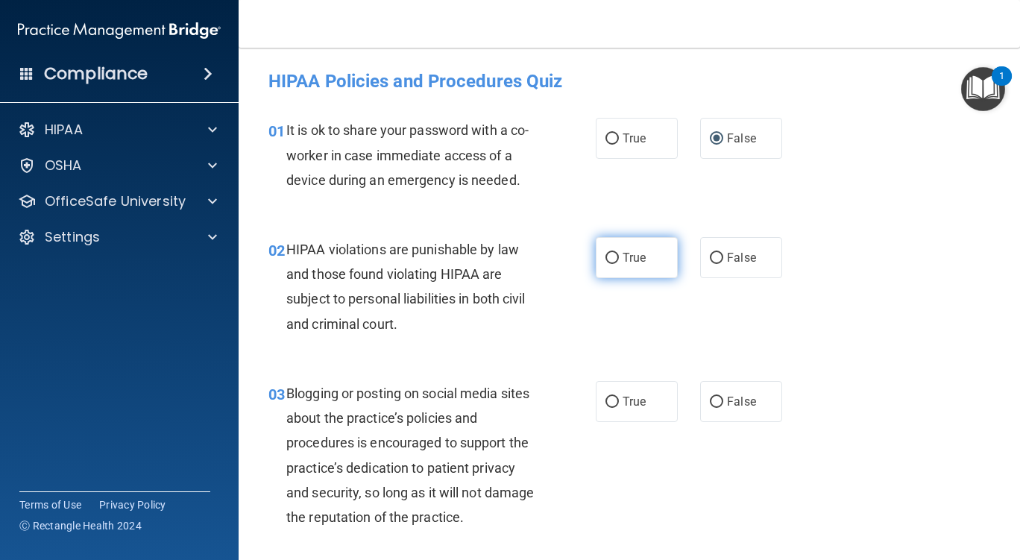
click at [608, 257] on input "True" at bounding box center [612, 258] width 13 height 11
radio input "true"
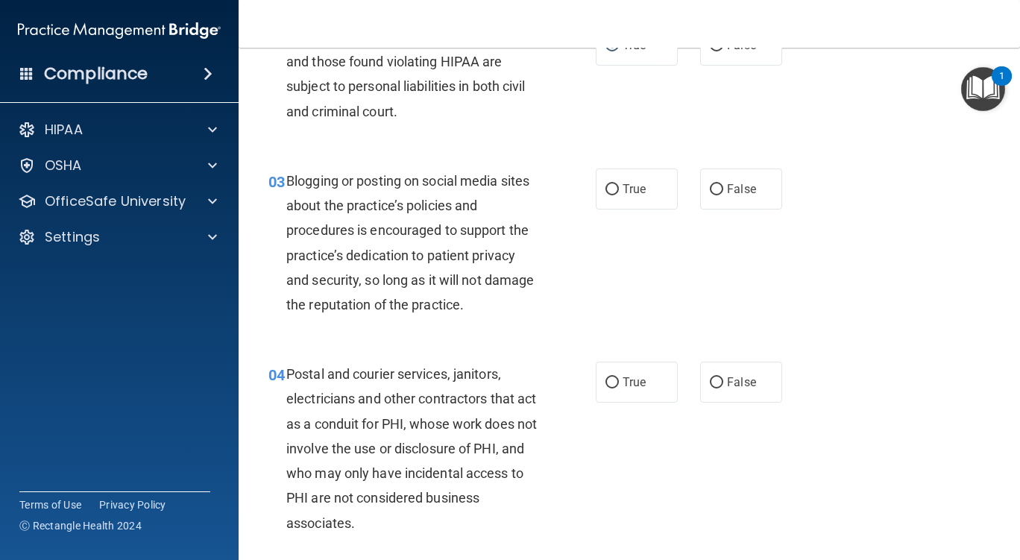
scroll to position [224, 0]
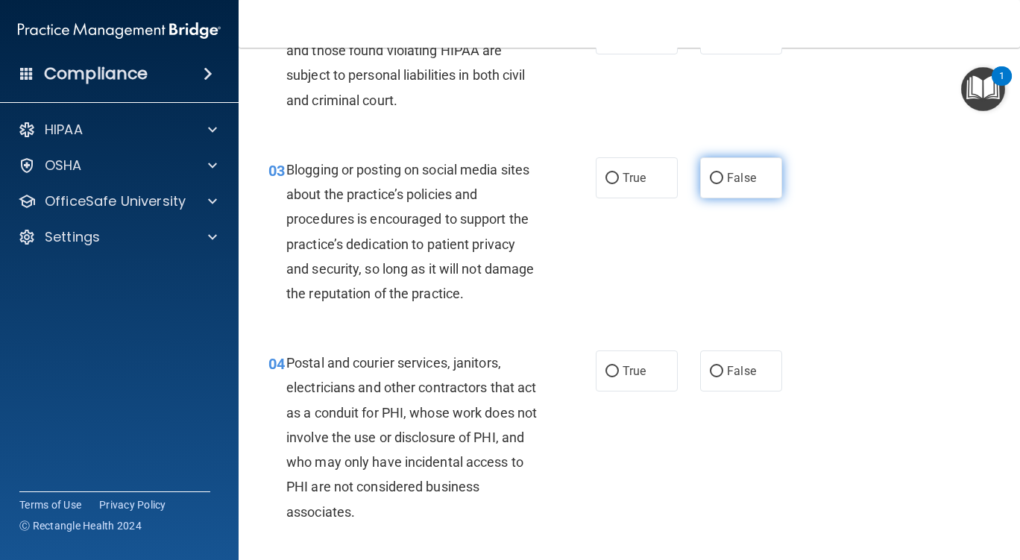
click at [711, 174] on input "False" at bounding box center [716, 178] width 13 height 11
radio input "true"
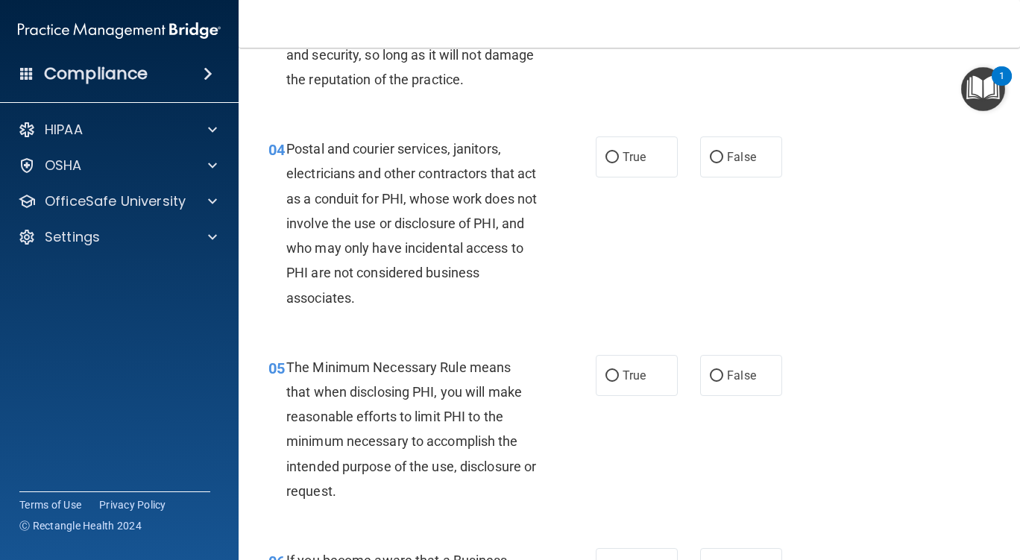
scroll to position [439, 0]
click at [607, 155] on input "True" at bounding box center [612, 156] width 13 height 11
radio input "true"
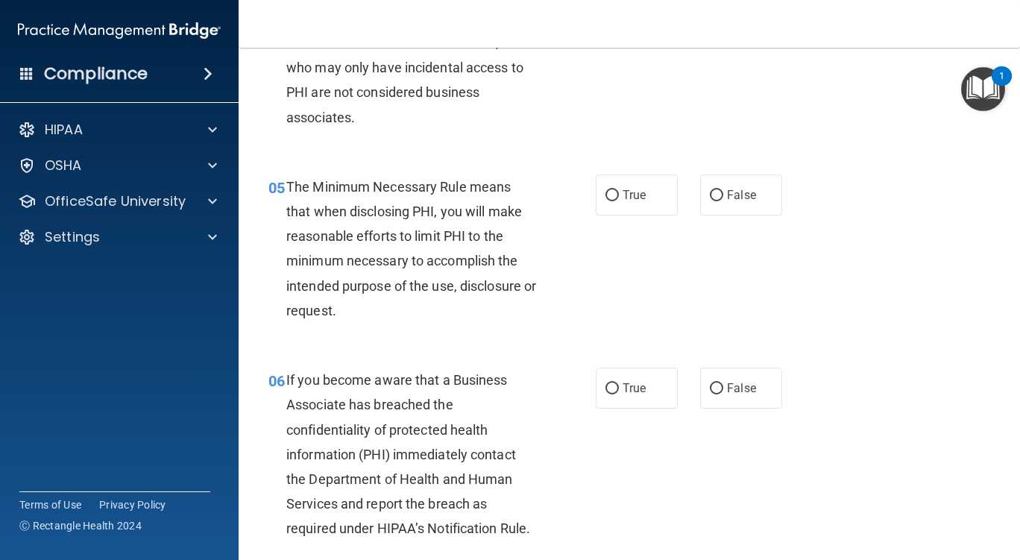
scroll to position [621, 0]
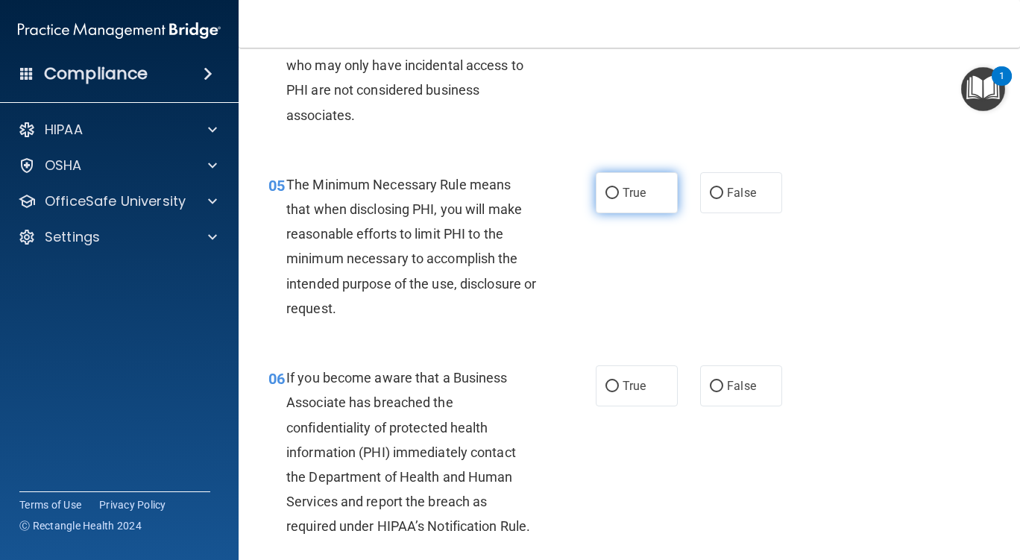
click at [606, 190] on input "True" at bounding box center [612, 193] width 13 height 11
radio input "true"
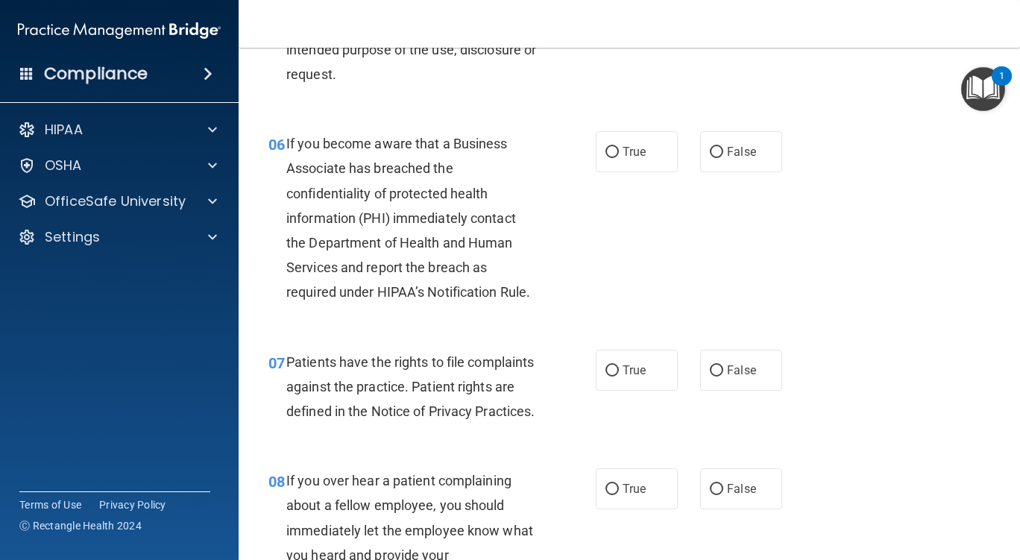
scroll to position [864, 0]
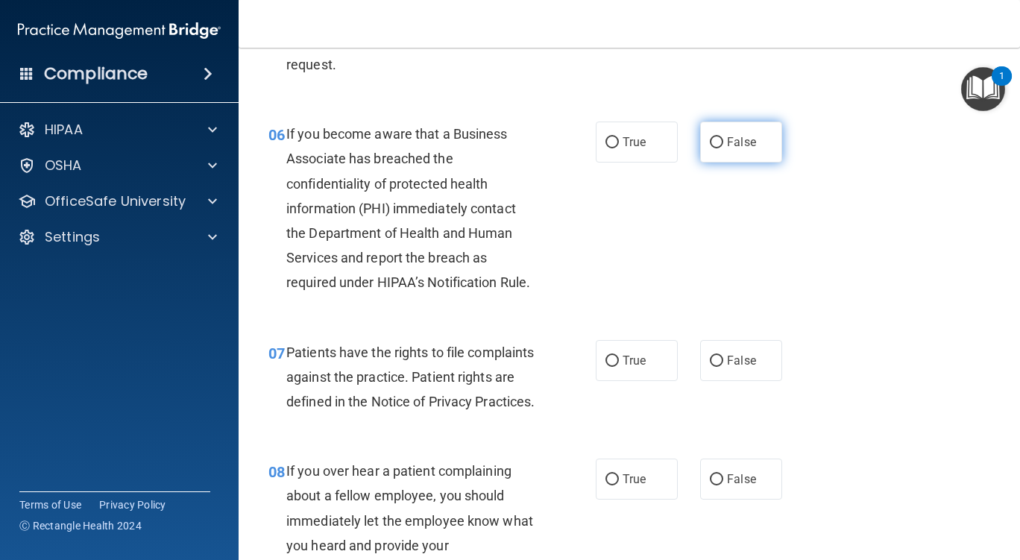
click at [710, 140] on input "False" at bounding box center [716, 142] width 13 height 11
radio input "true"
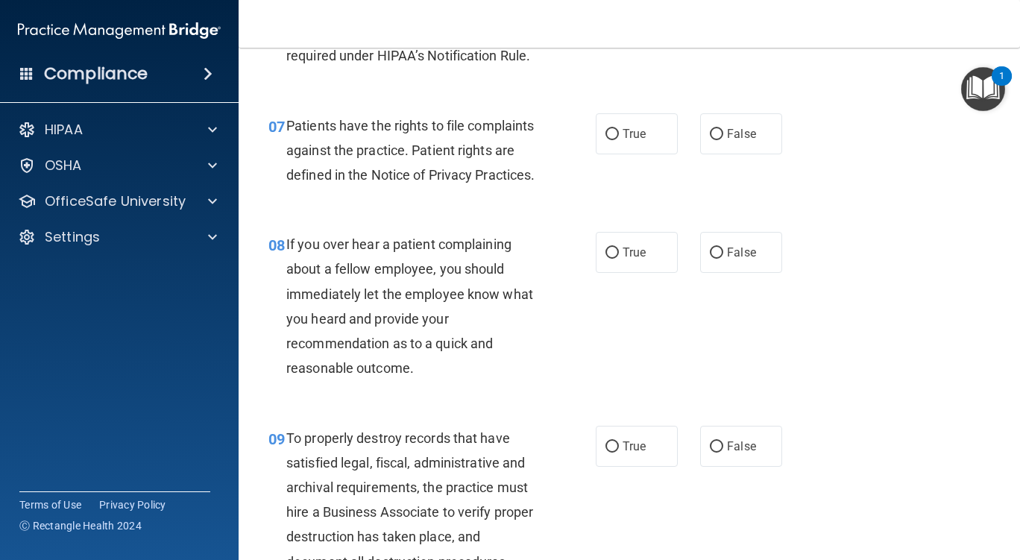
scroll to position [1092, 0]
click at [606, 131] on input "True" at bounding box center [612, 133] width 13 height 11
radio input "true"
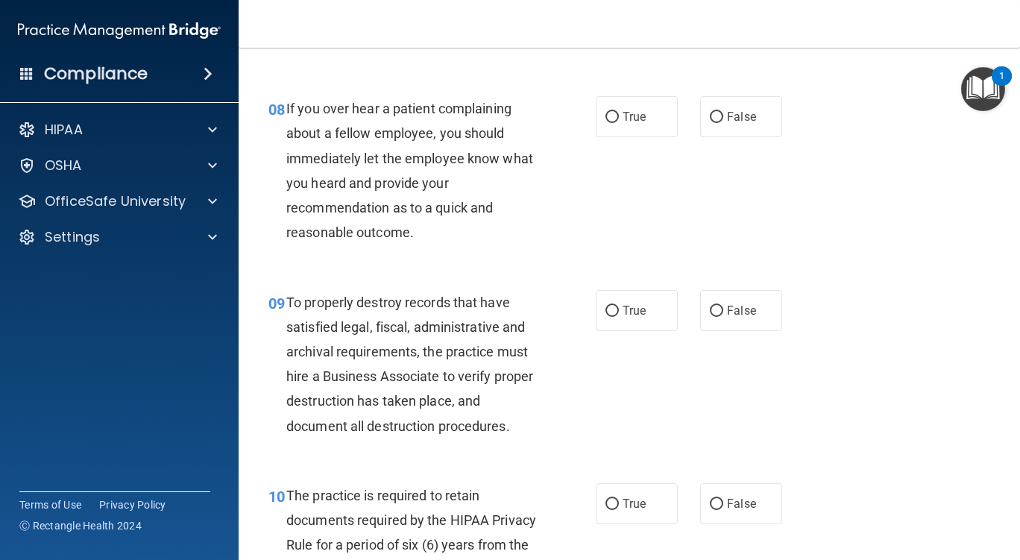
scroll to position [1228, 0]
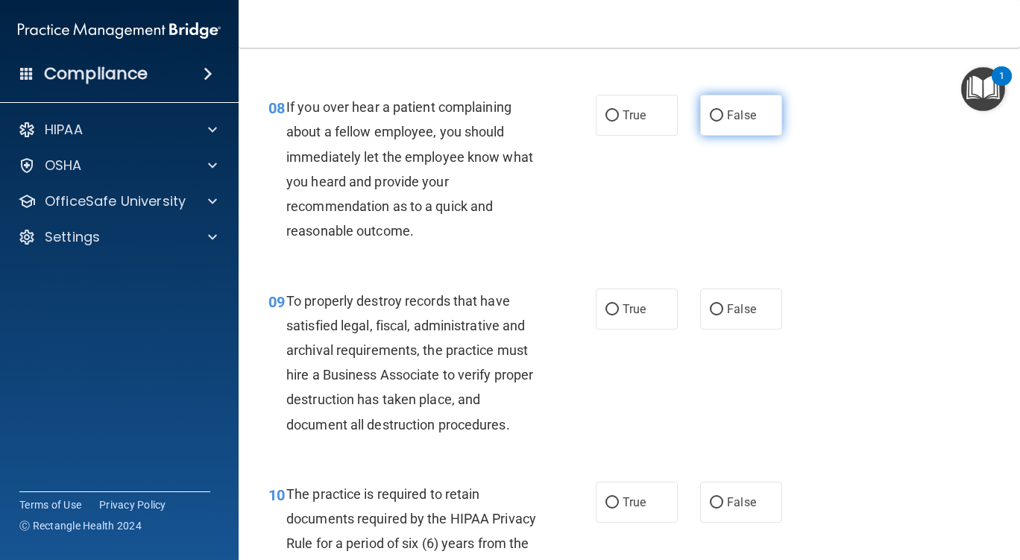
click at [712, 122] on input "False" at bounding box center [716, 115] width 13 height 11
radio input "true"
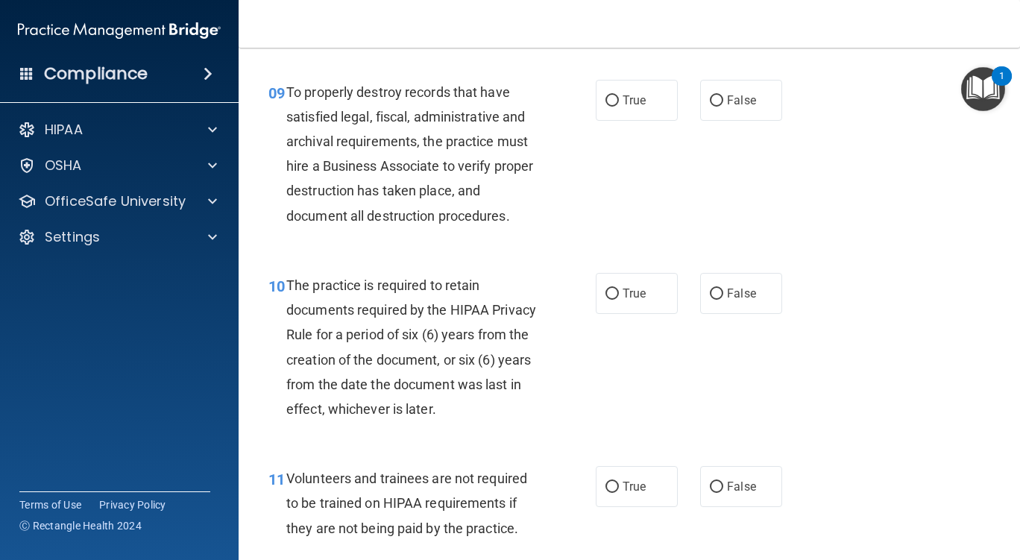
scroll to position [1443, 0]
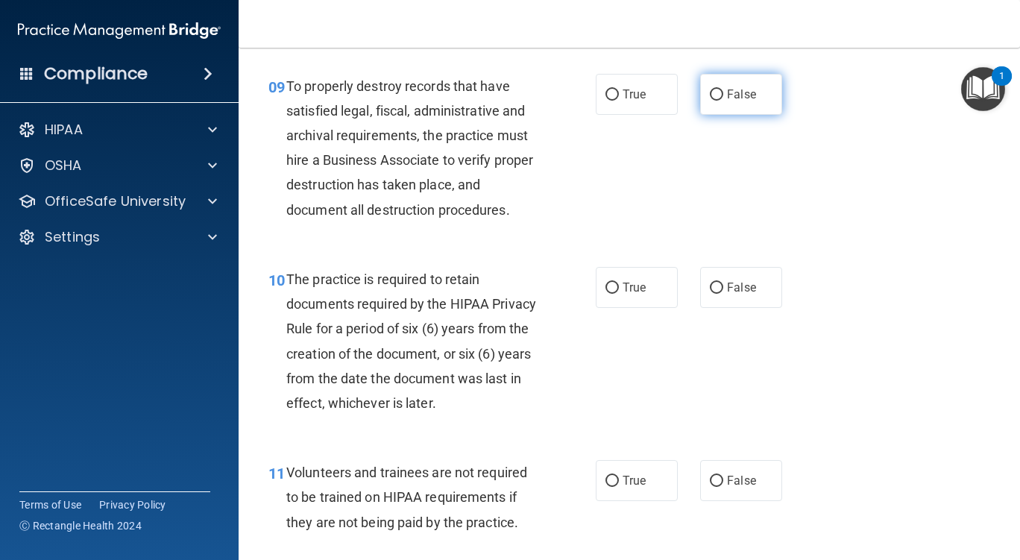
click at [712, 101] on input "False" at bounding box center [716, 95] width 13 height 11
radio input "true"
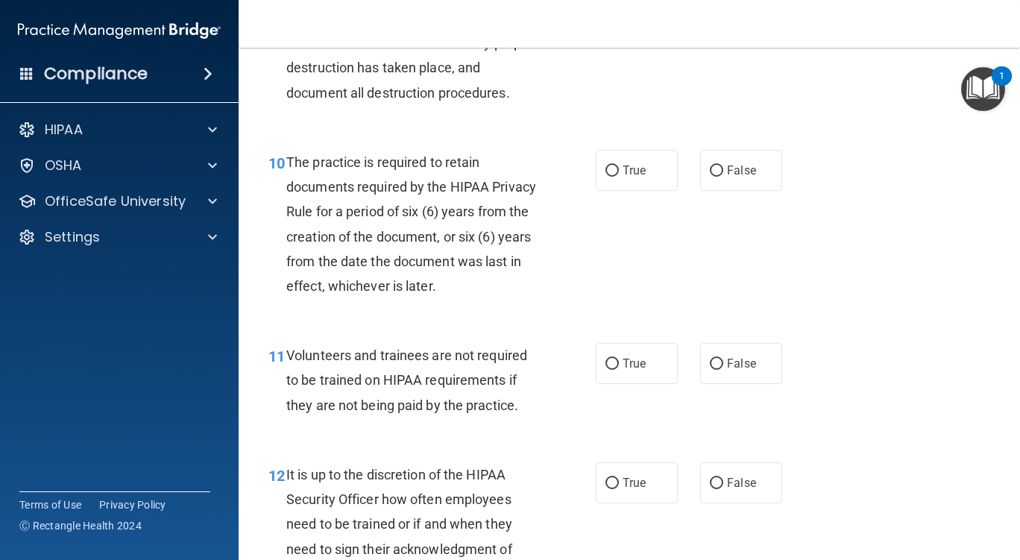
scroll to position [1606, 0]
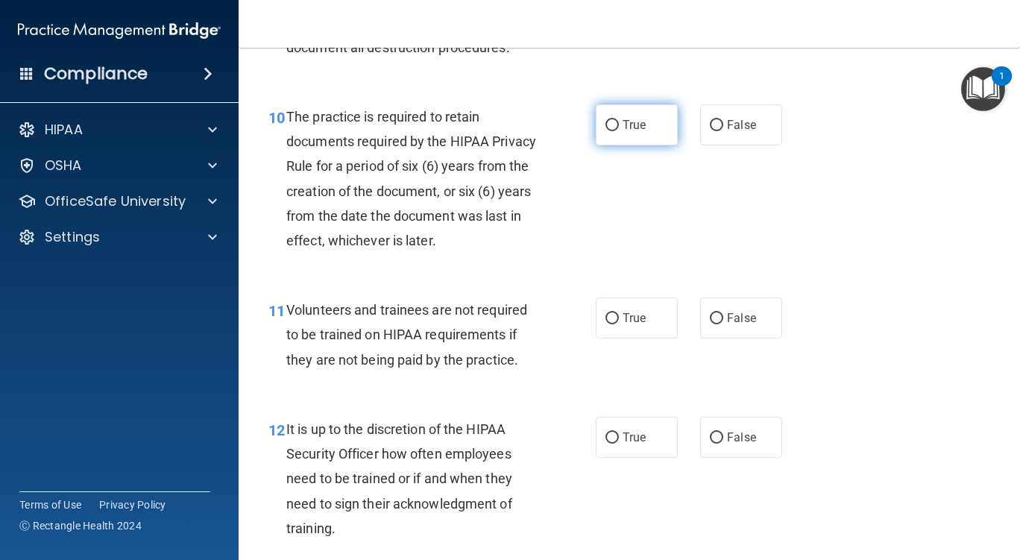
click at [609, 131] on input "True" at bounding box center [612, 125] width 13 height 11
radio input "true"
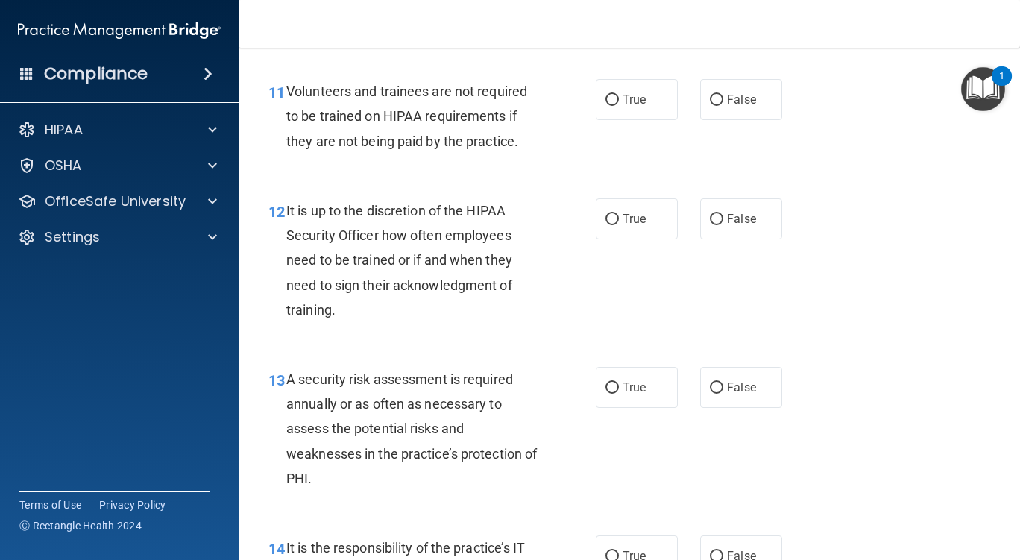
scroll to position [1825, 0]
click at [713, 105] on input "False" at bounding box center [716, 99] width 13 height 11
radio input "true"
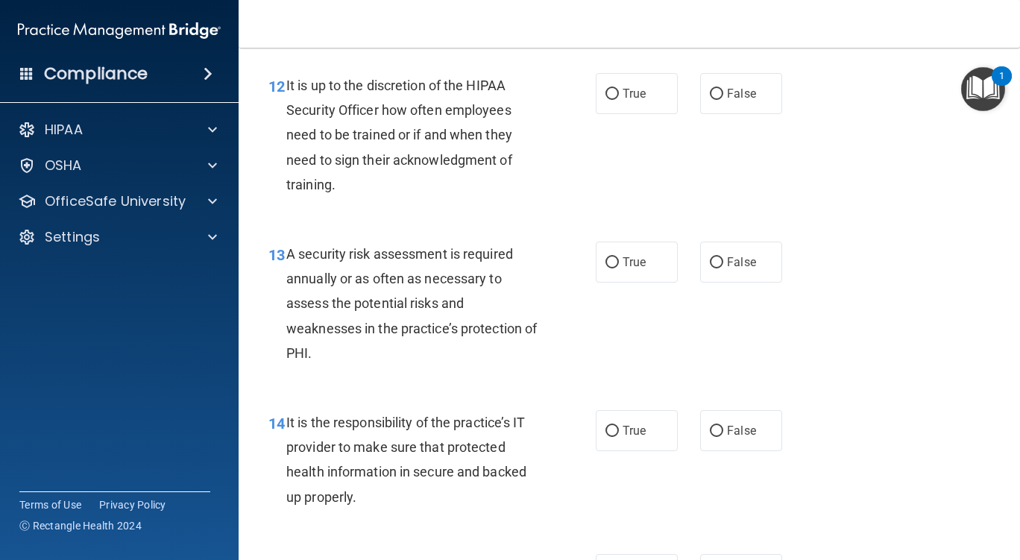
scroll to position [1951, 0]
click at [713, 98] on input "False" at bounding box center [716, 92] width 13 height 11
radio input "true"
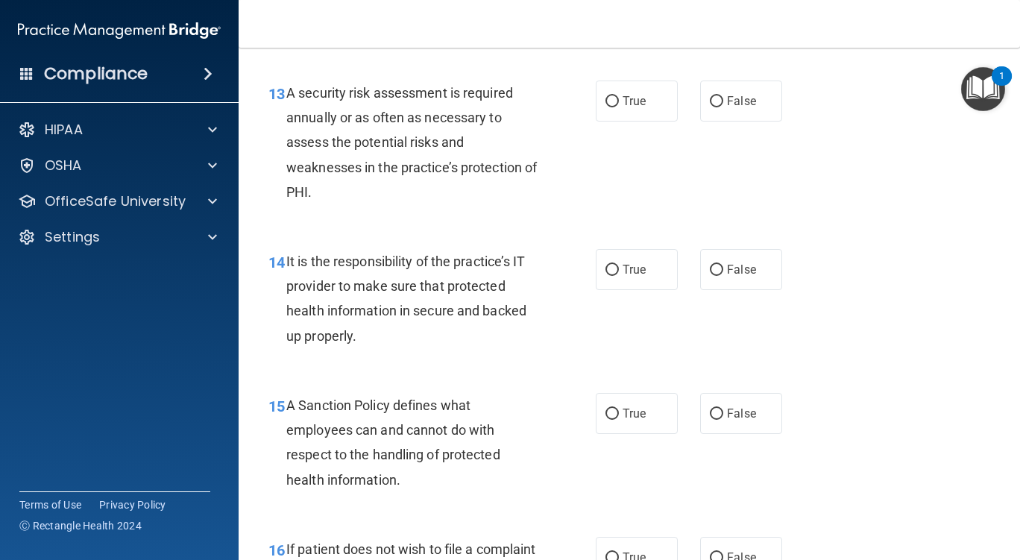
scroll to position [2122, 0]
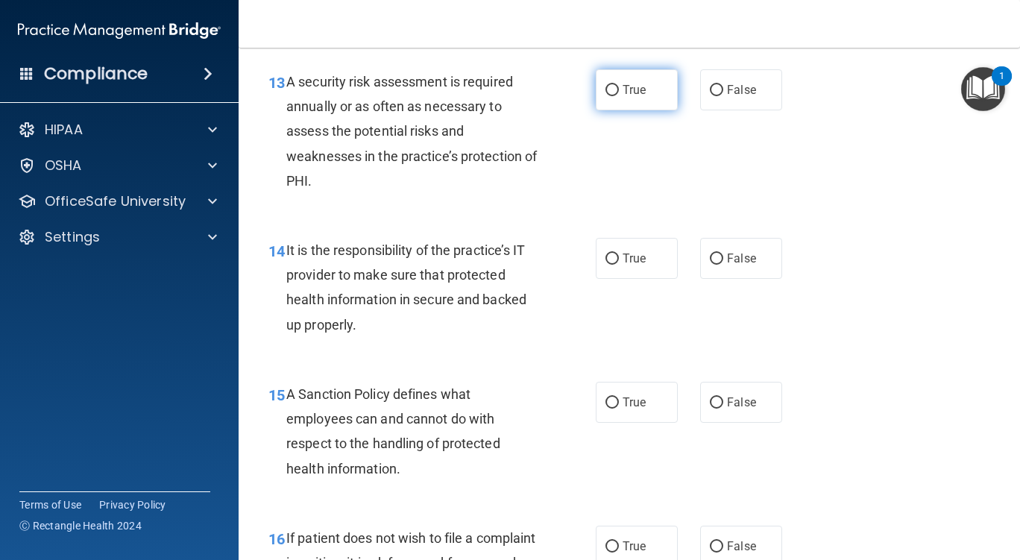
click at [607, 96] on input "True" at bounding box center [612, 90] width 13 height 11
radio input "true"
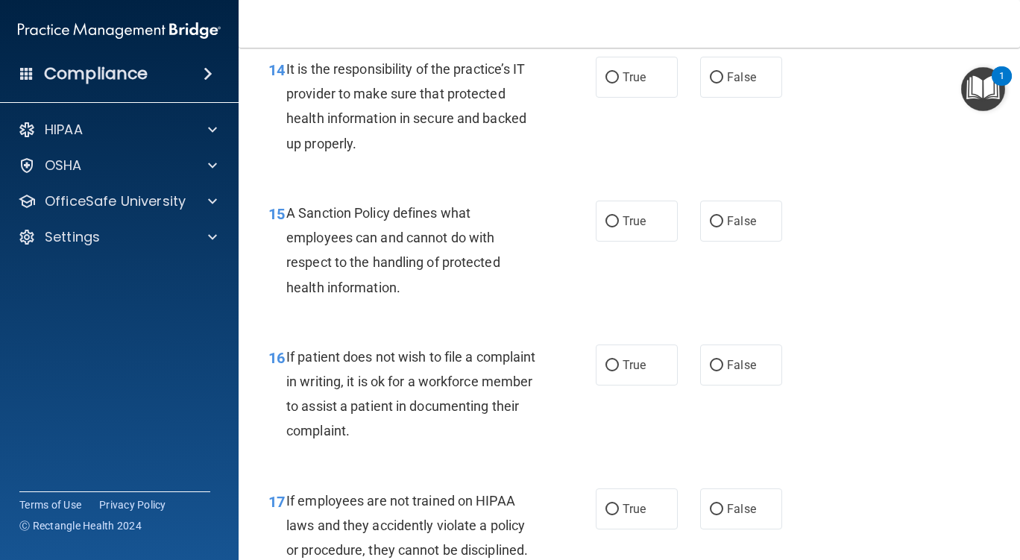
scroll to position [2304, 0]
click at [714, 83] on input "False" at bounding box center [716, 77] width 13 height 11
radio input "true"
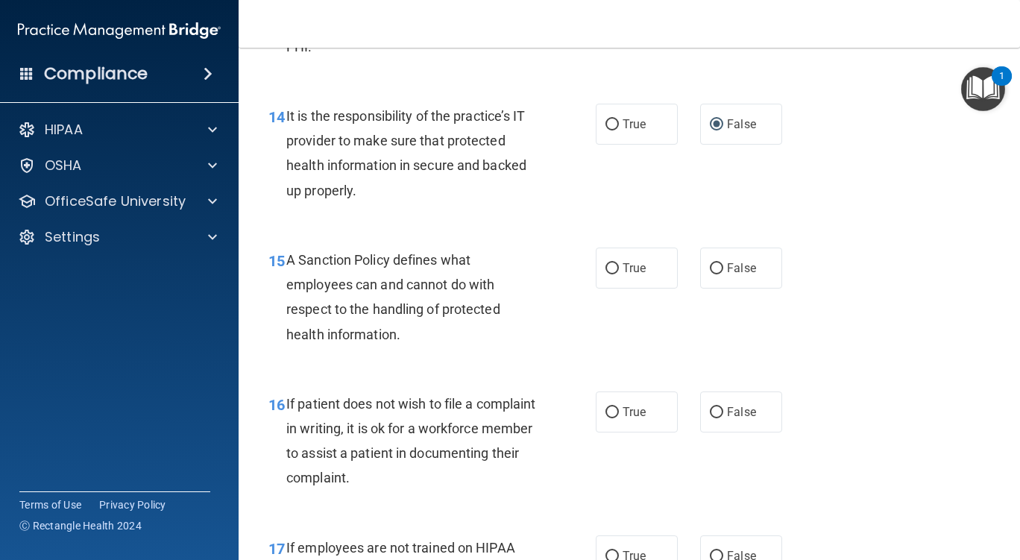
scroll to position [2255, 0]
click at [710, 275] on input "False" at bounding box center [716, 269] width 13 height 11
radio input "true"
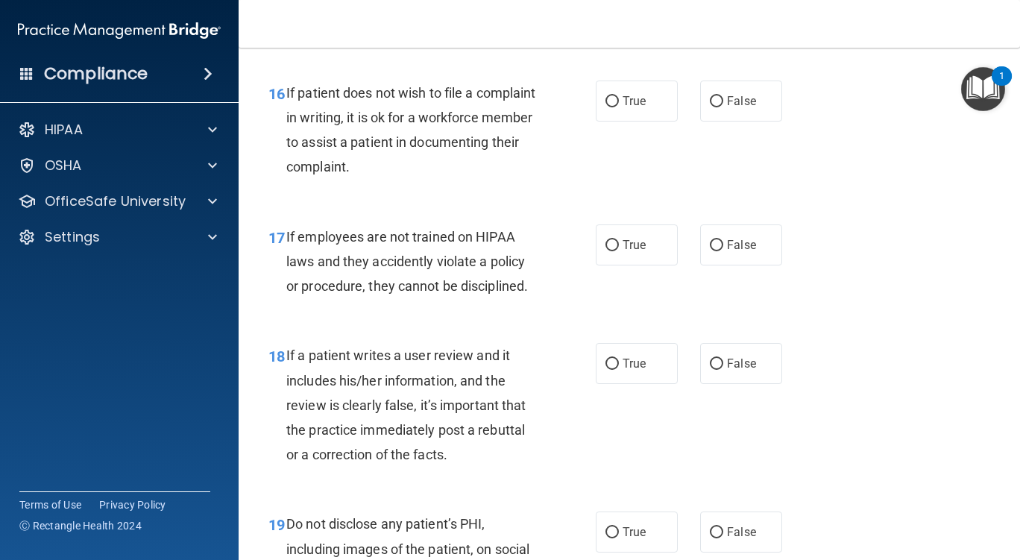
scroll to position [2569, 0]
click at [606, 106] on input "True" at bounding box center [612, 100] width 13 height 11
radio input "true"
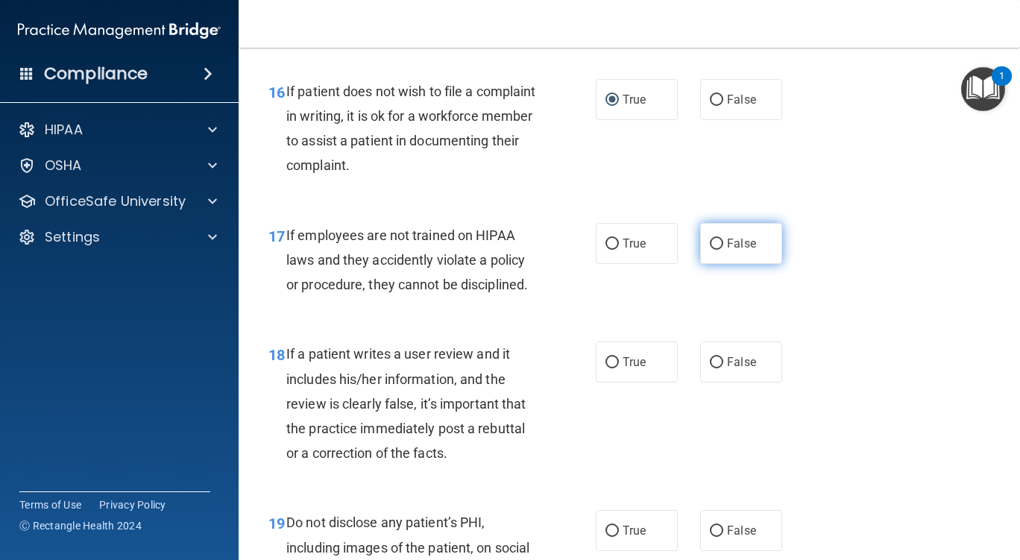
click at [710, 250] on input "False" at bounding box center [716, 244] width 13 height 11
radio input "true"
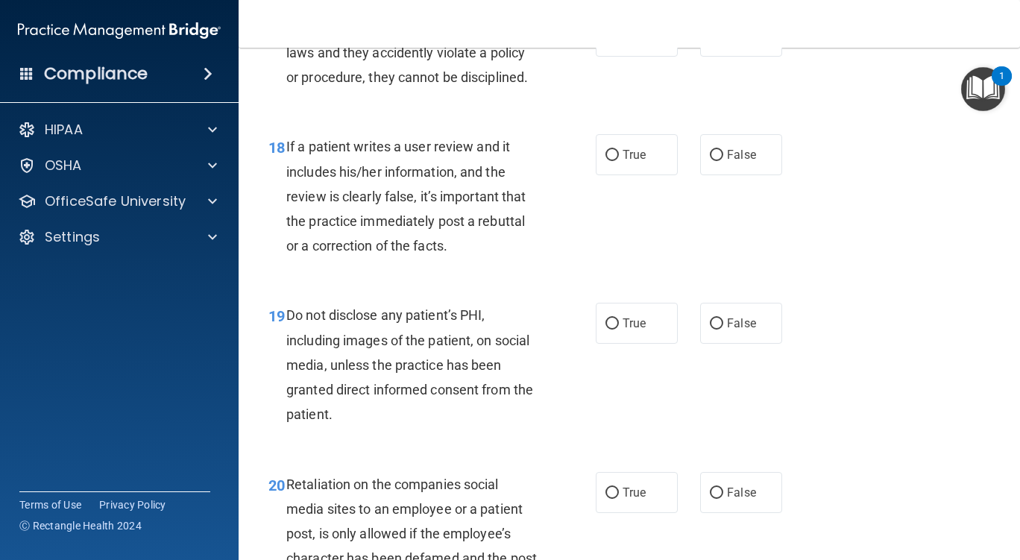
scroll to position [2777, 0]
click at [712, 160] on input "False" at bounding box center [716, 154] width 13 height 11
radio input "true"
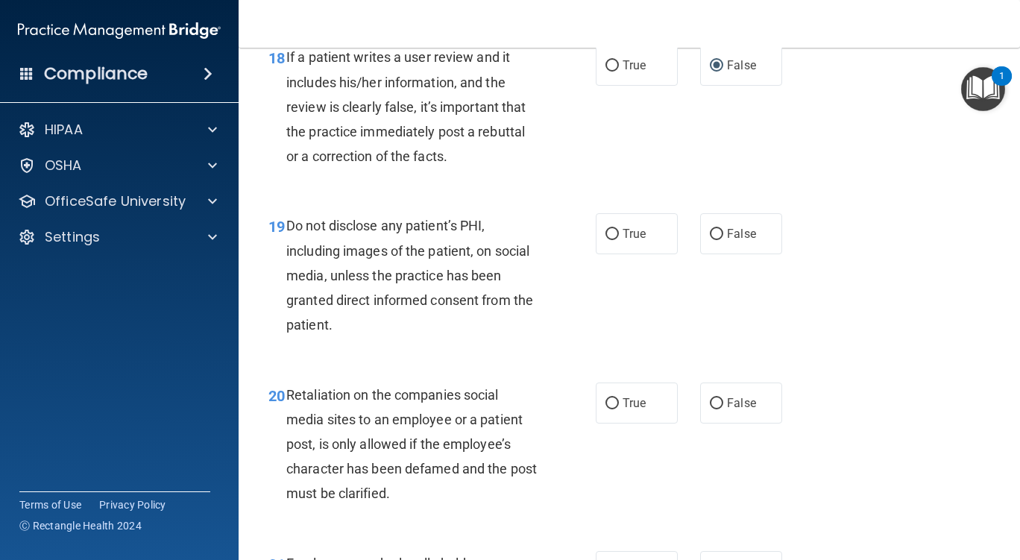
scroll to position [3013, 0]
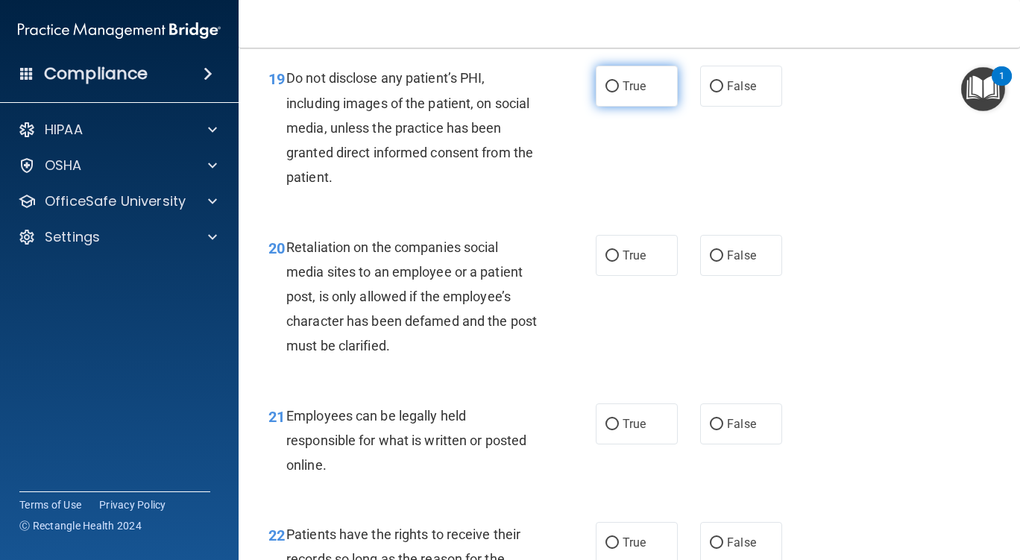
click at [611, 92] on input "True" at bounding box center [612, 86] width 13 height 11
radio input "true"
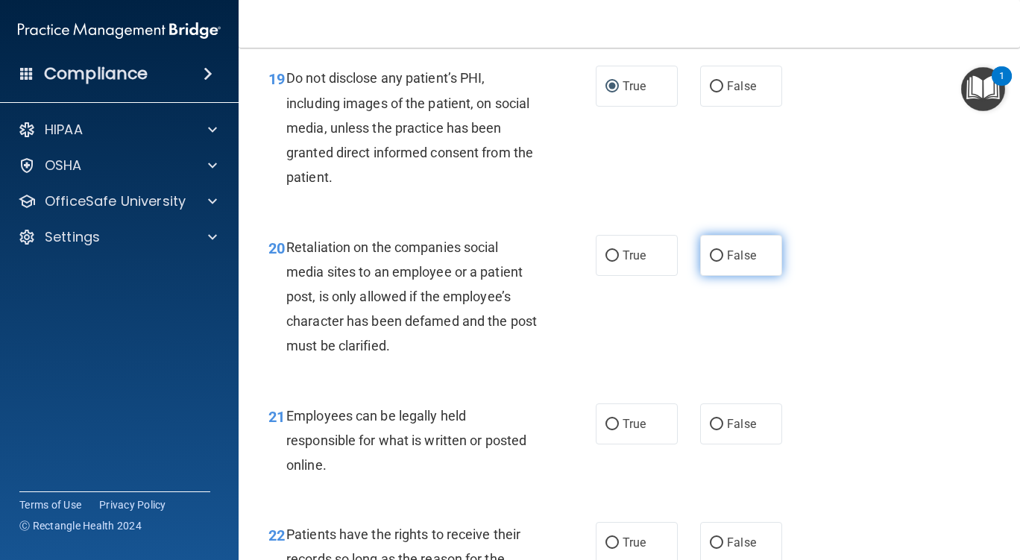
click at [712, 262] on input "False" at bounding box center [716, 256] width 13 height 11
radio input "true"
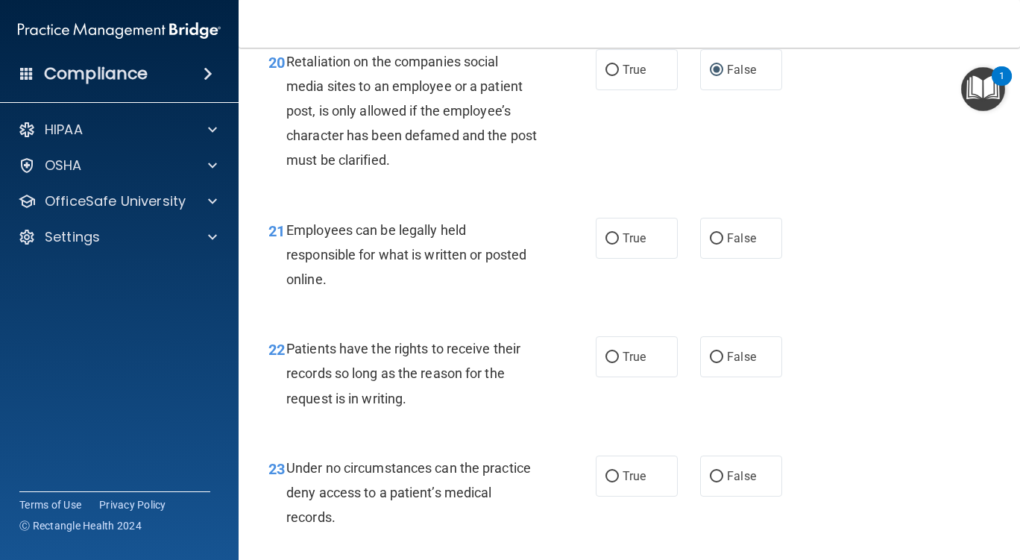
scroll to position [3213, 0]
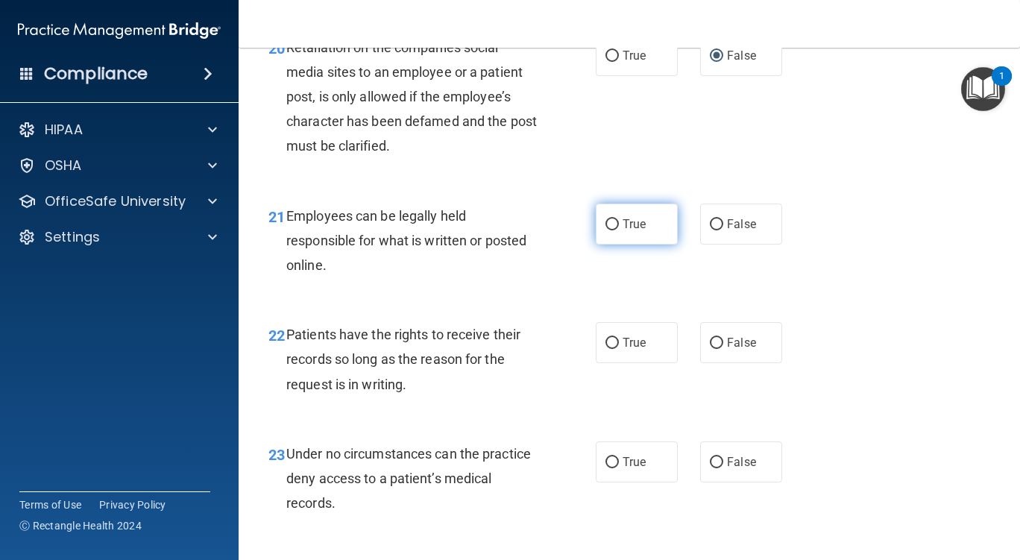
click at [606, 230] on input "True" at bounding box center [612, 224] width 13 height 11
radio input "true"
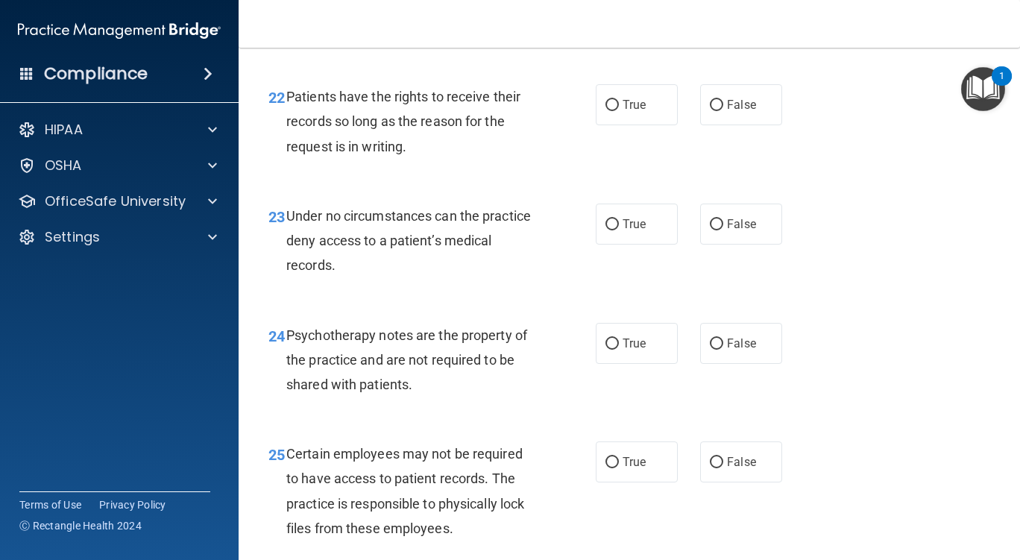
scroll to position [3453, 0]
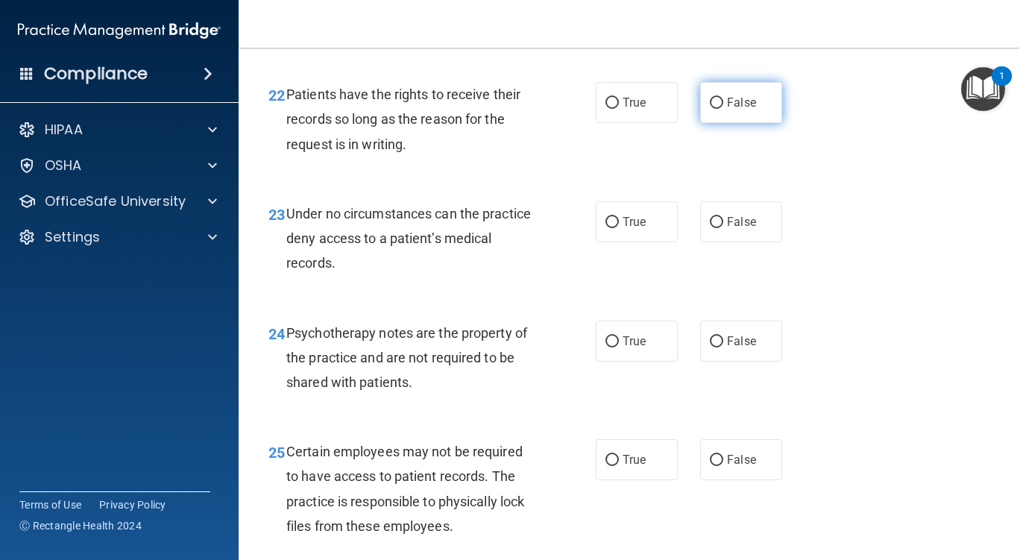
click at [712, 109] on input "False" at bounding box center [716, 103] width 13 height 11
radio input "true"
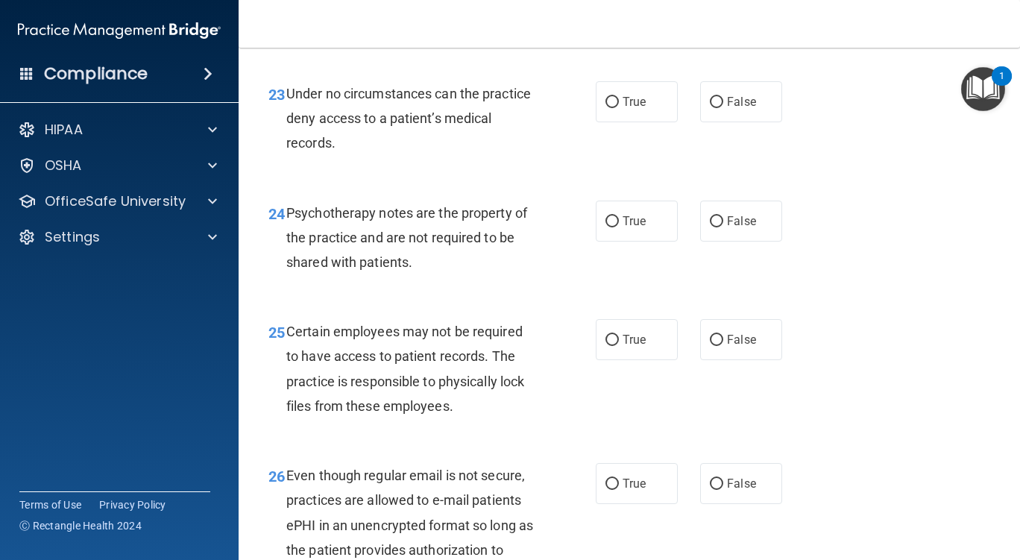
scroll to position [3577, 0]
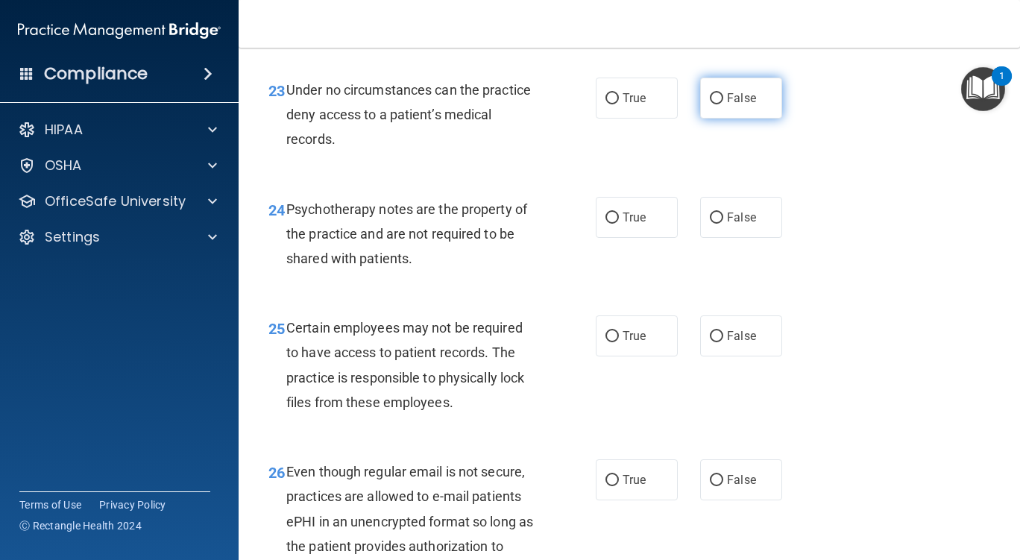
click at [710, 104] on input "False" at bounding box center [716, 98] width 13 height 11
radio input "true"
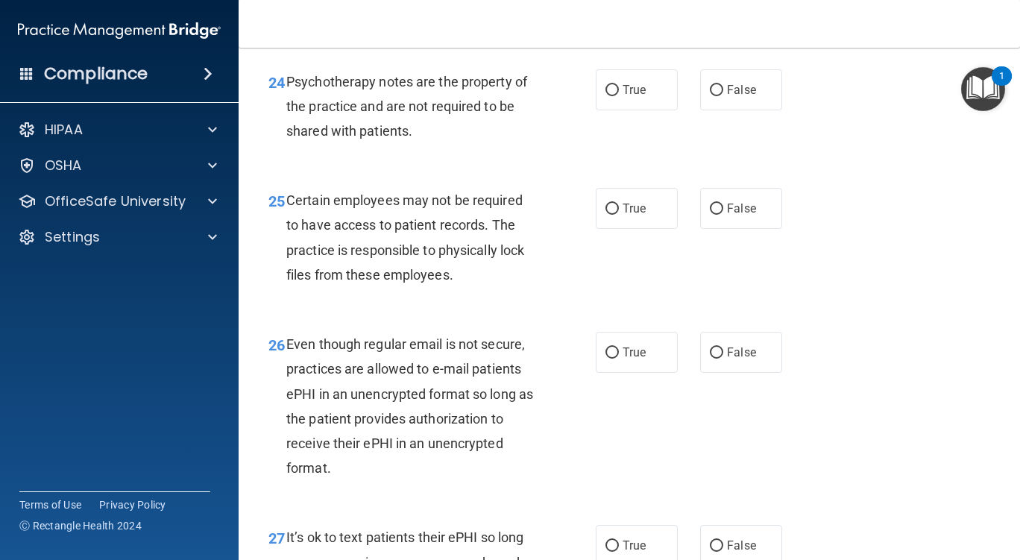
scroll to position [3708, 0]
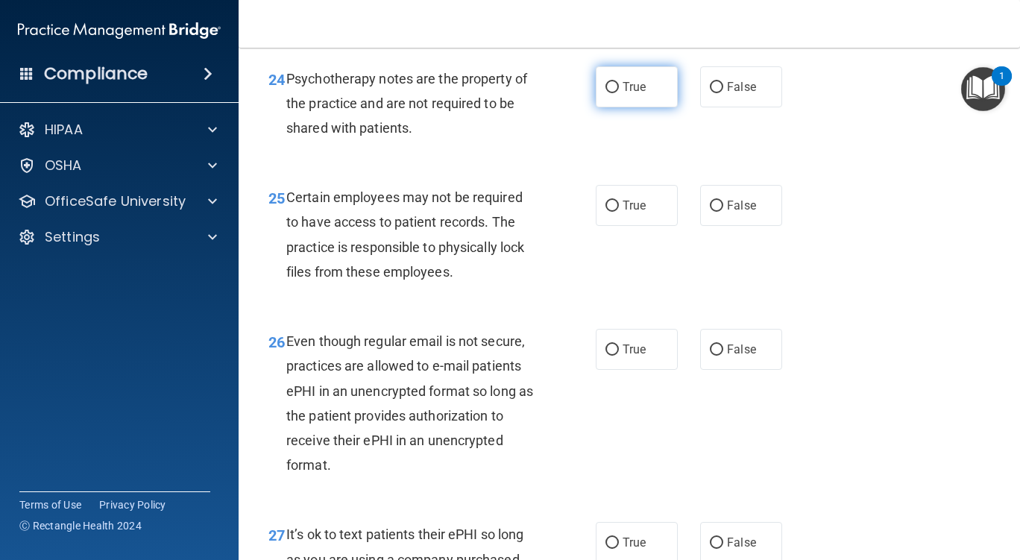
click at [606, 93] on input "True" at bounding box center [612, 87] width 13 height 11
radio input "true"
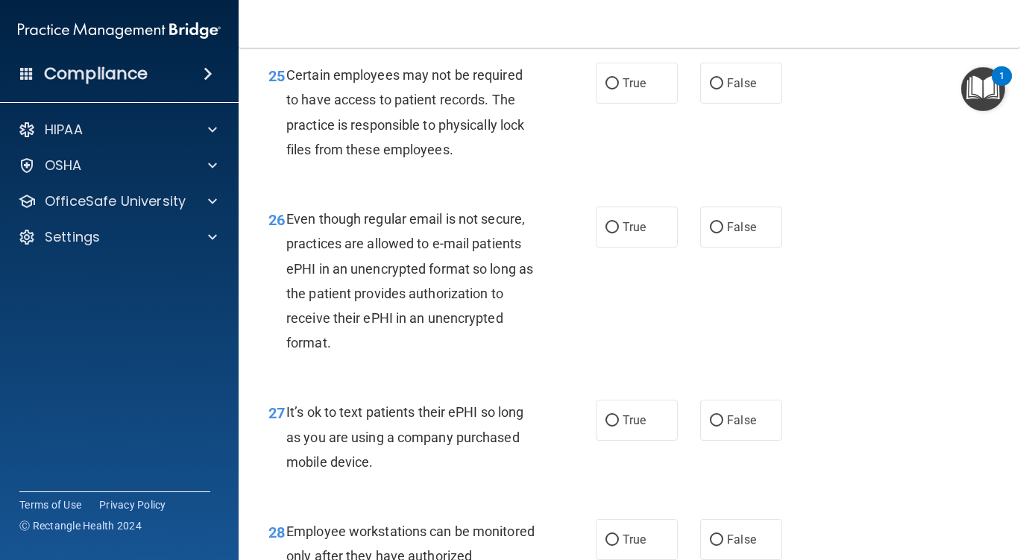
scroll to position [3832, 0]
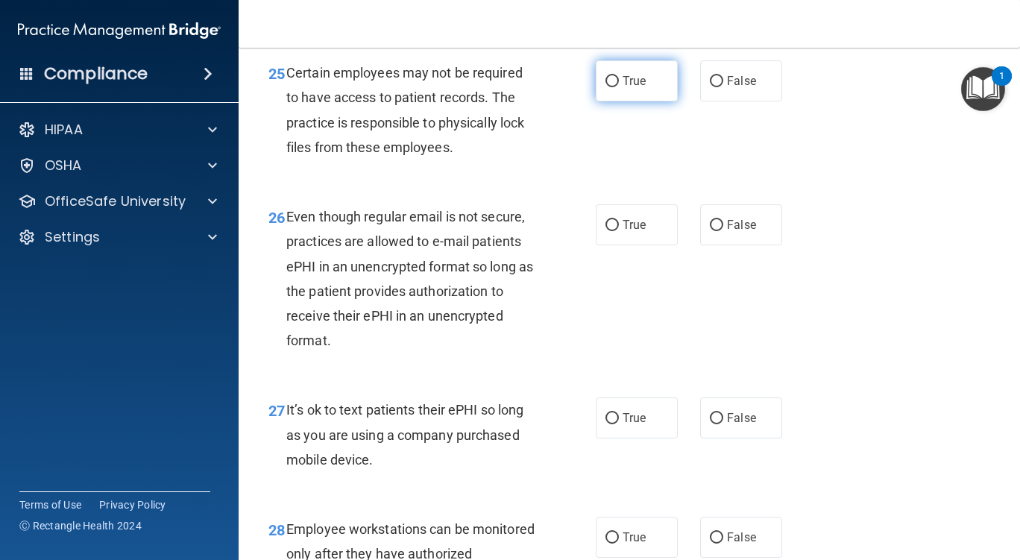
click at [606, 87] on input "True" at bounding box center [612, 81] width 13 height 11
radio input "true"
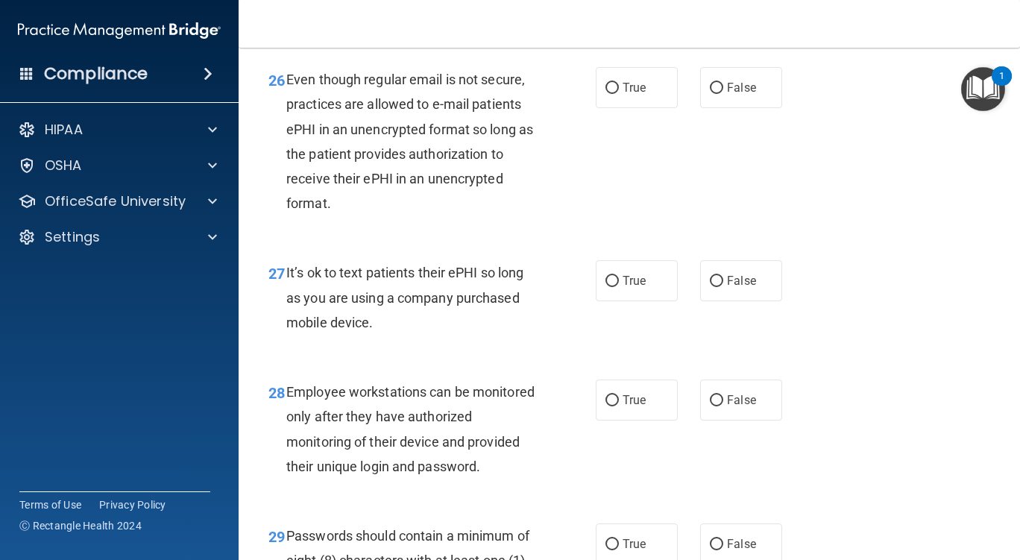
scroll to position [3972, 0]
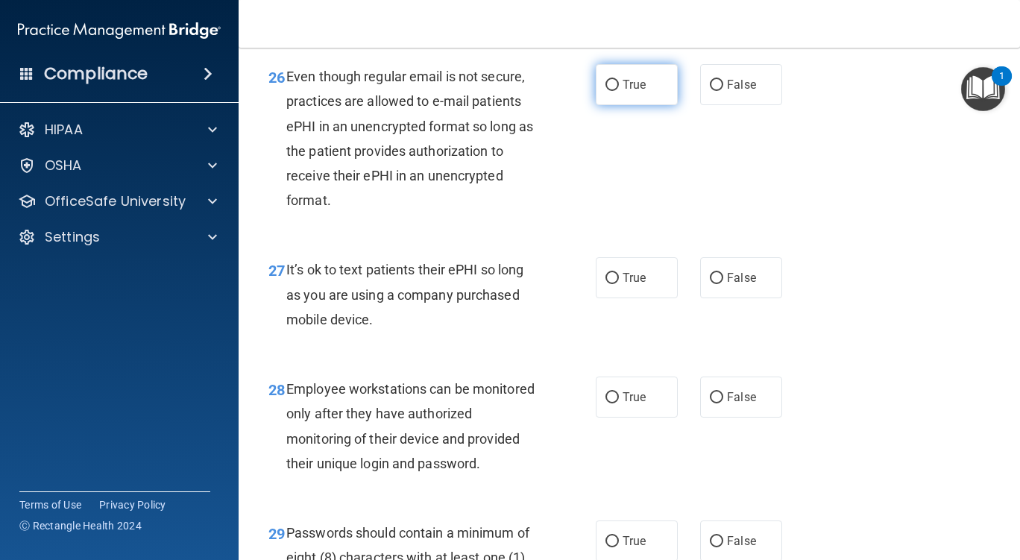
click at [608, 91] on input "True" at bounding box center [612, 85] width 13 height 11
radio input "true"
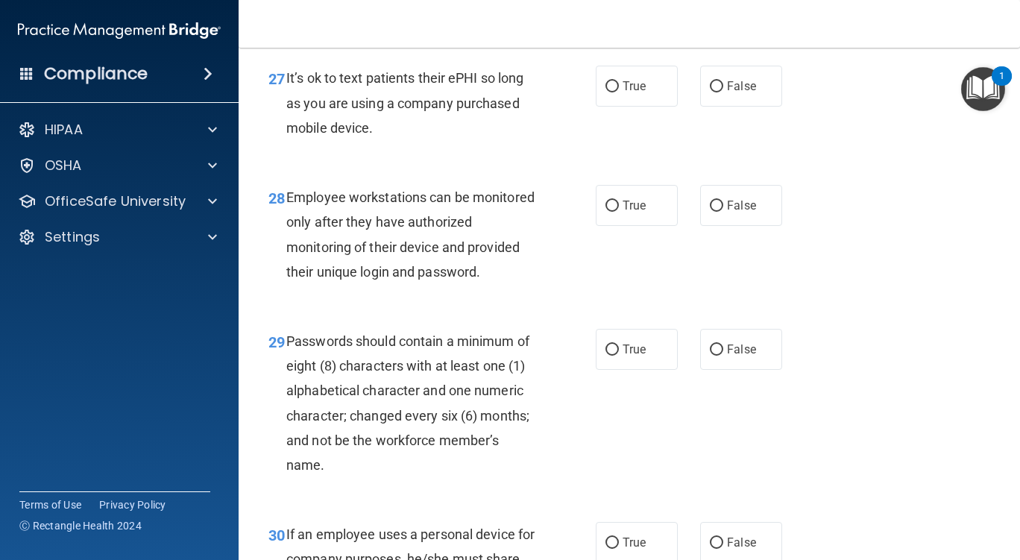
scroll to position [4167, 0]
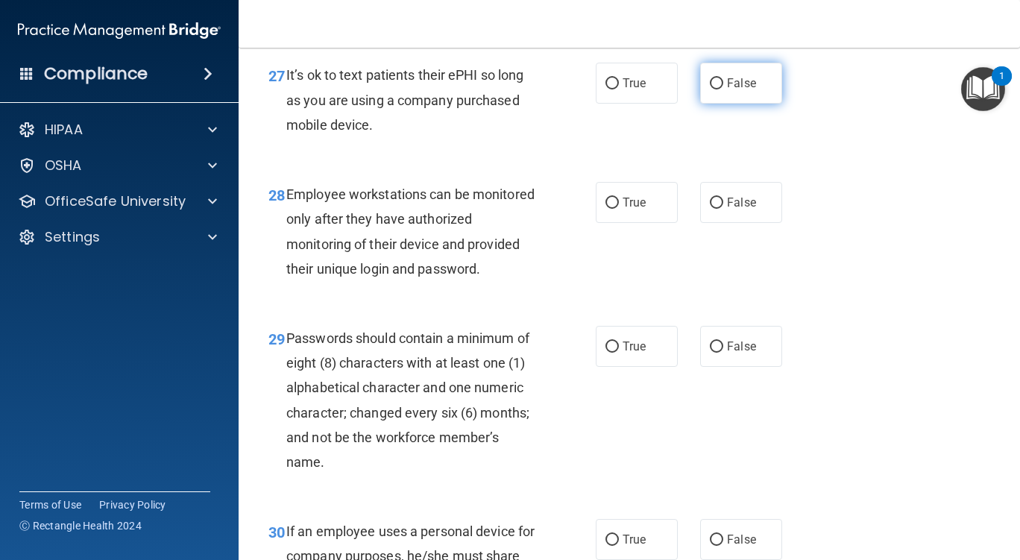
click at [710, 90] on input "False" at bounding box center [716, 83] width 13 height 11
radio input "true"
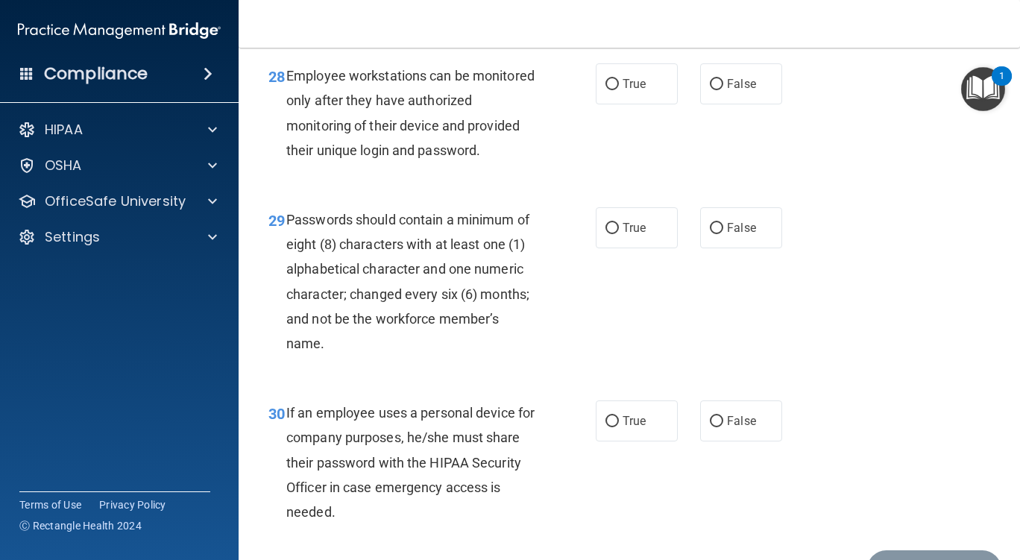
scroll to position [4286, 0]
click at [711, 90] on input "False" at bounding box center [716, 83] width 13 height 11
radio input "true"
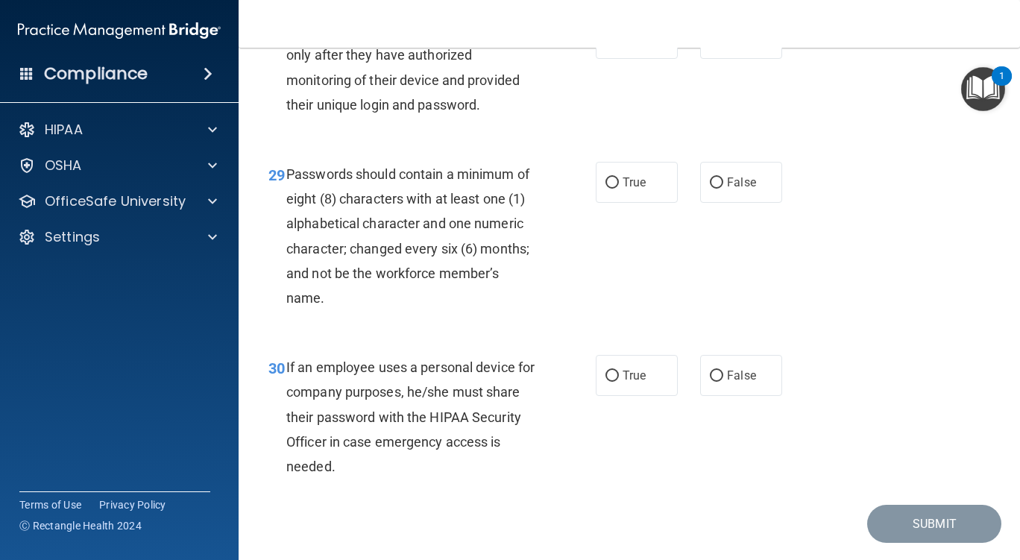
scroll to position [4286, 0]
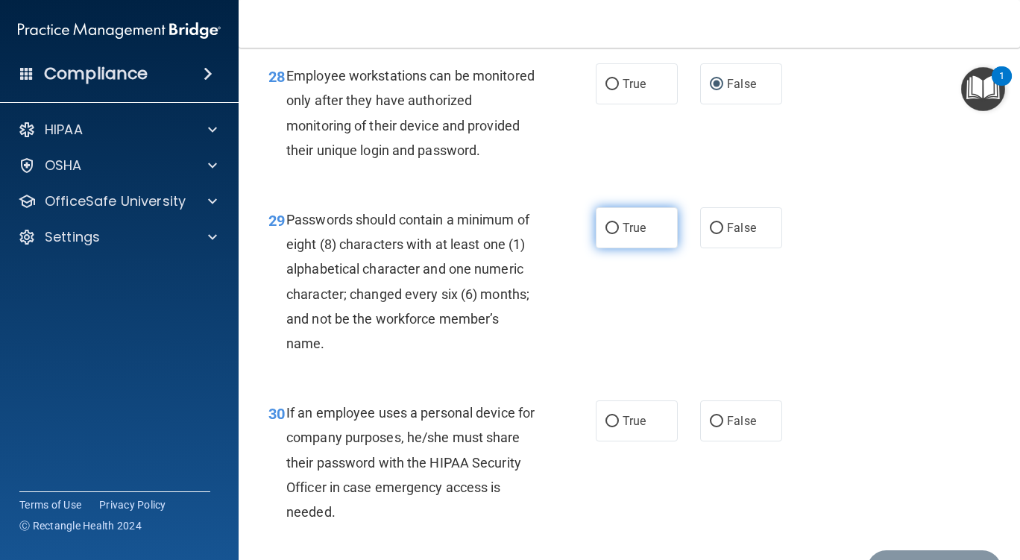
click at [607, 234] on input "True" at bounding box center [612, 228] width 13 height 11
radio input "true"
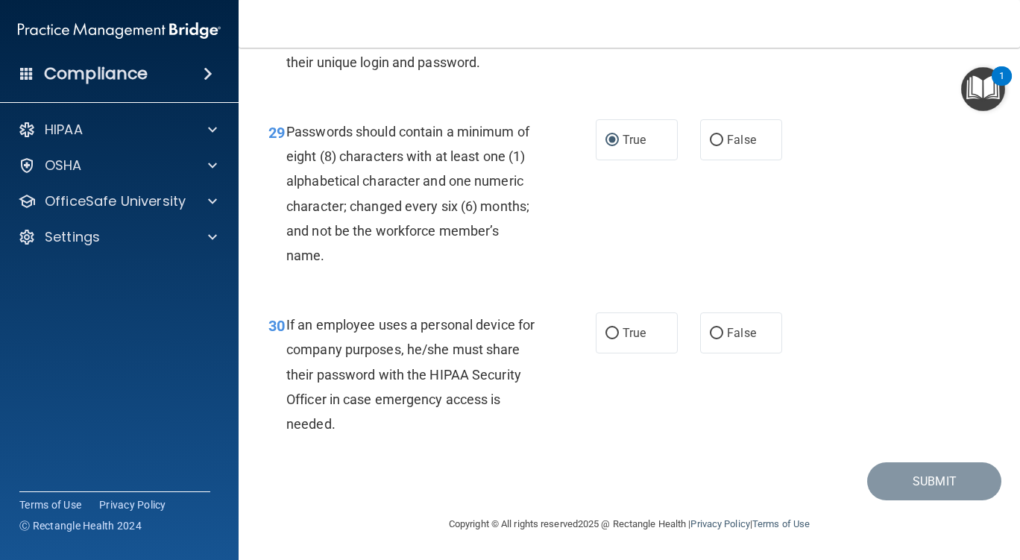
scroll to position [4424, 0]
click at [711, 331] on input "False" at bounding box center [716, 333] width 13 height 11
radio input "true"
click at [902, 477] on button "Submit" at bounding box center [934, 481] width 134 height 38
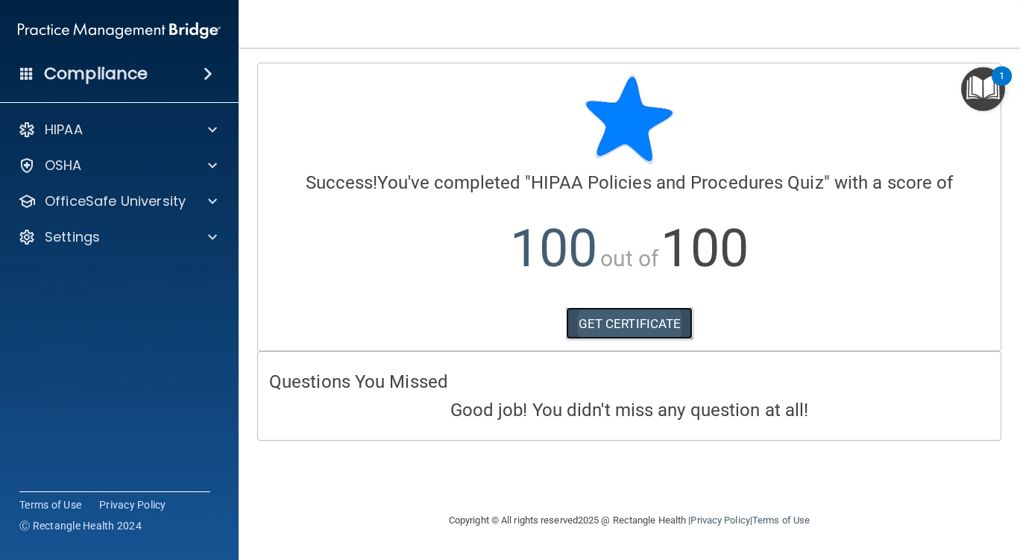
click at [662, 323] on link "GET CERTIFICATE" at bounding box center [630, 323] width 128 height 33
